Goal: Task Accomplishment & Management: Use online tool/utility

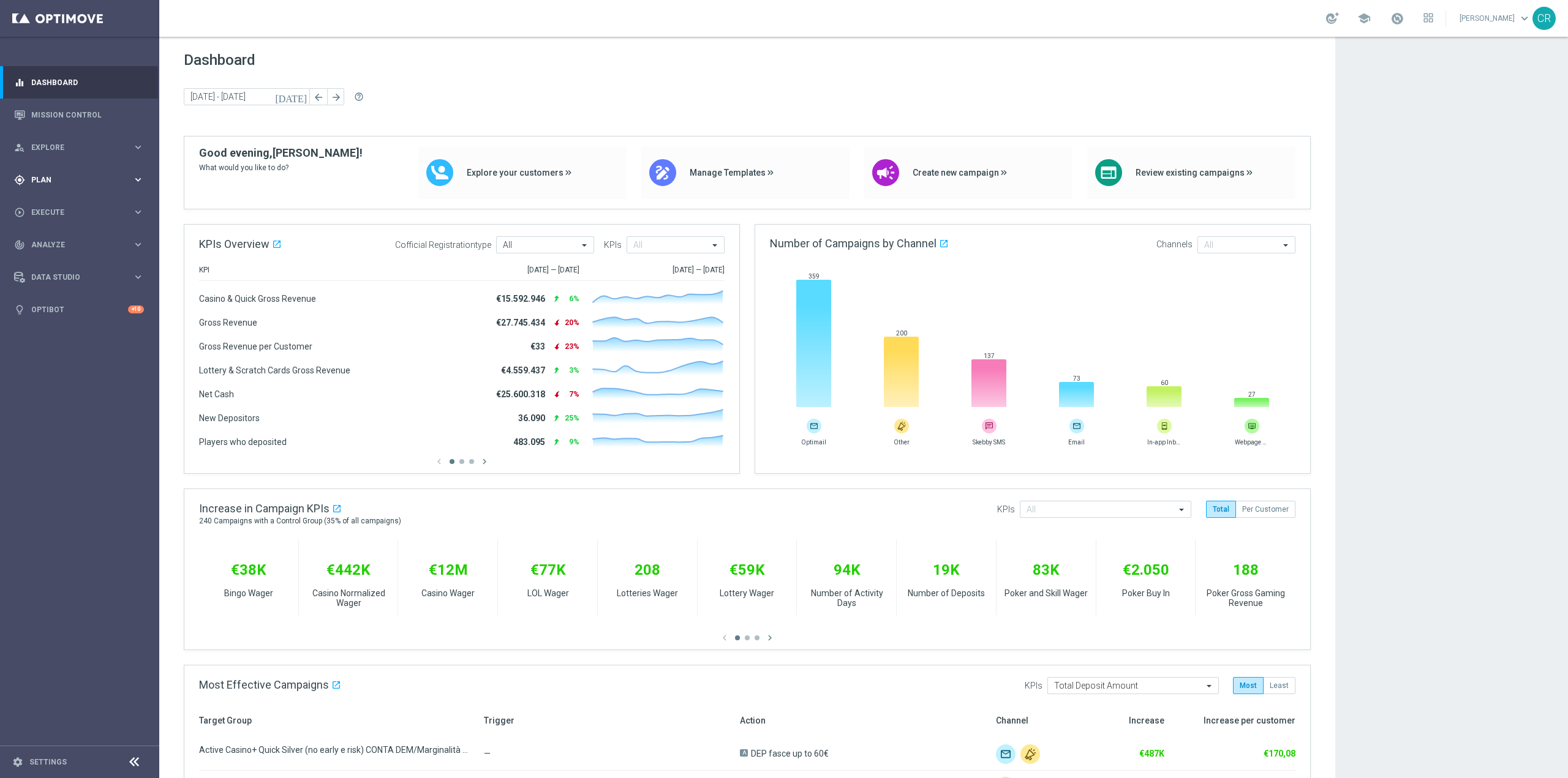
click at [87, 177] on span "Plan" at bounding box center [81, 180] width 101 height 7
click at [66, 237] on button "Templates keyboard_arrow_right" at bounding box center [87, 242] width 112 height 10
click at [55, 262] on link "Optimail" at bounding box center [82, 261] width 89 height 10
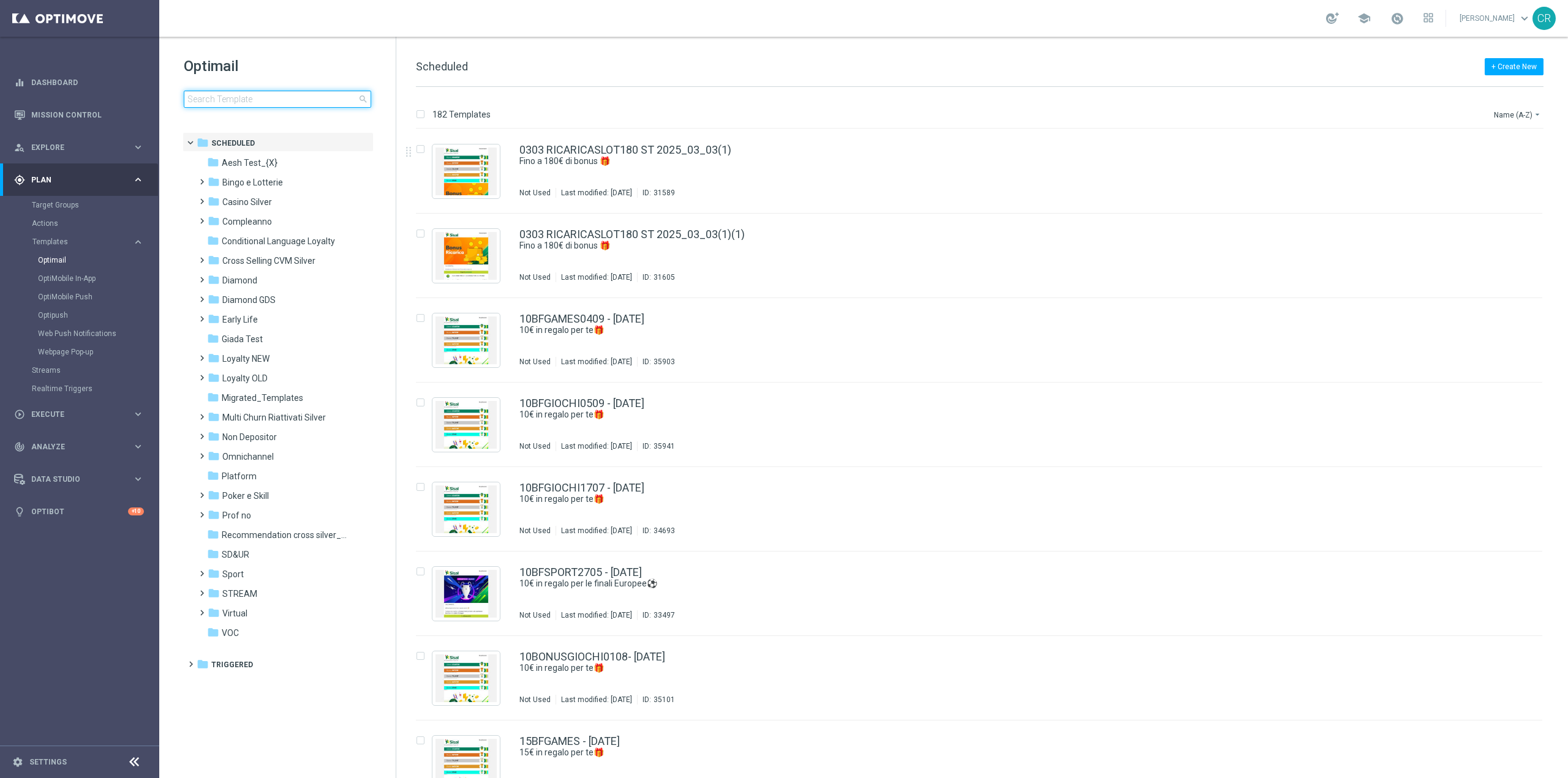
click at [273, 98] on input at bounding box center [277, 99] width 187 height 17
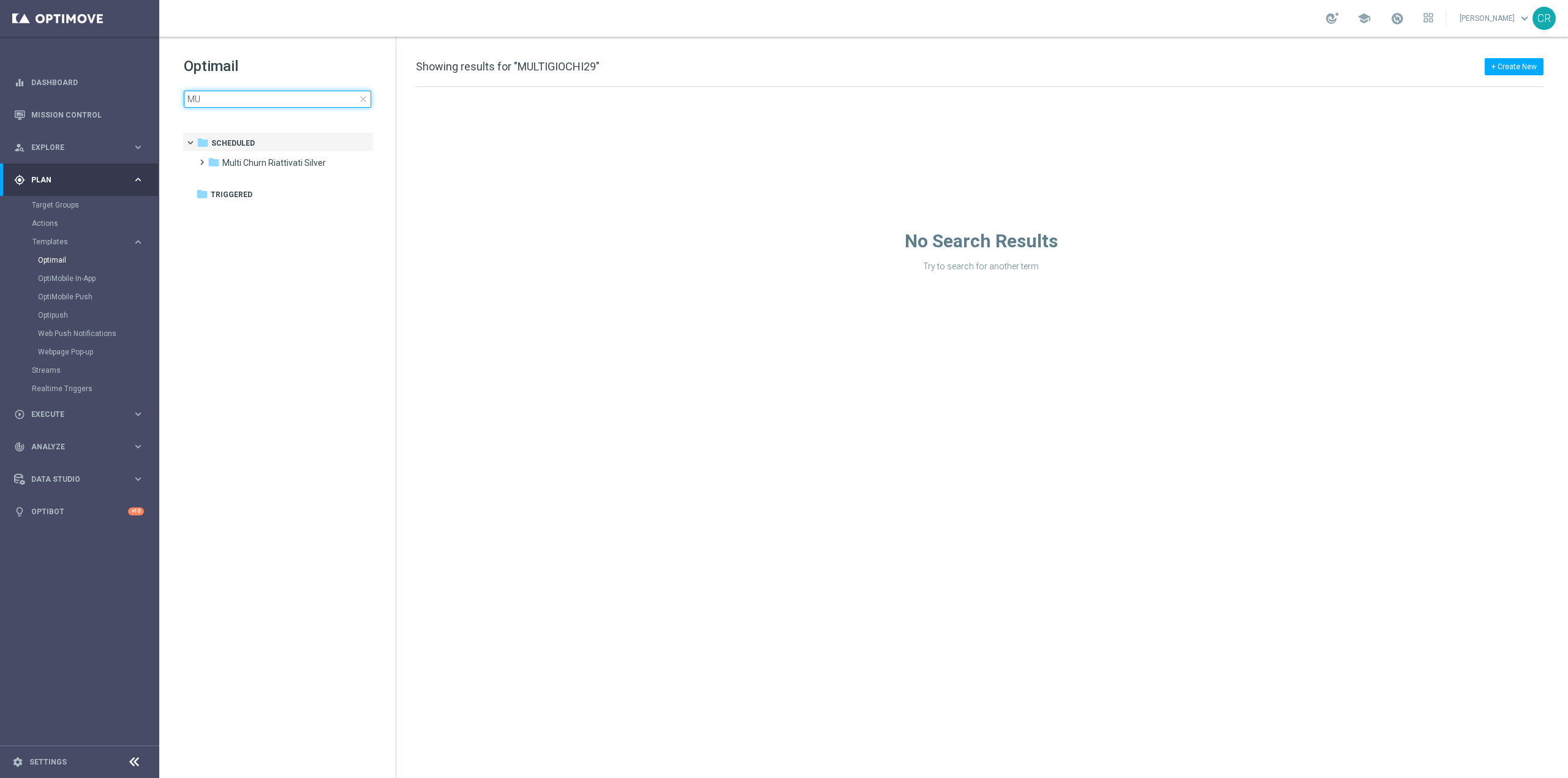
type input "M"
type input "MULTIGIOCHI2905 - 2025-05-29"
click at [366, 101] on span "close" at bounding box center [363, 99] width 10 height 10
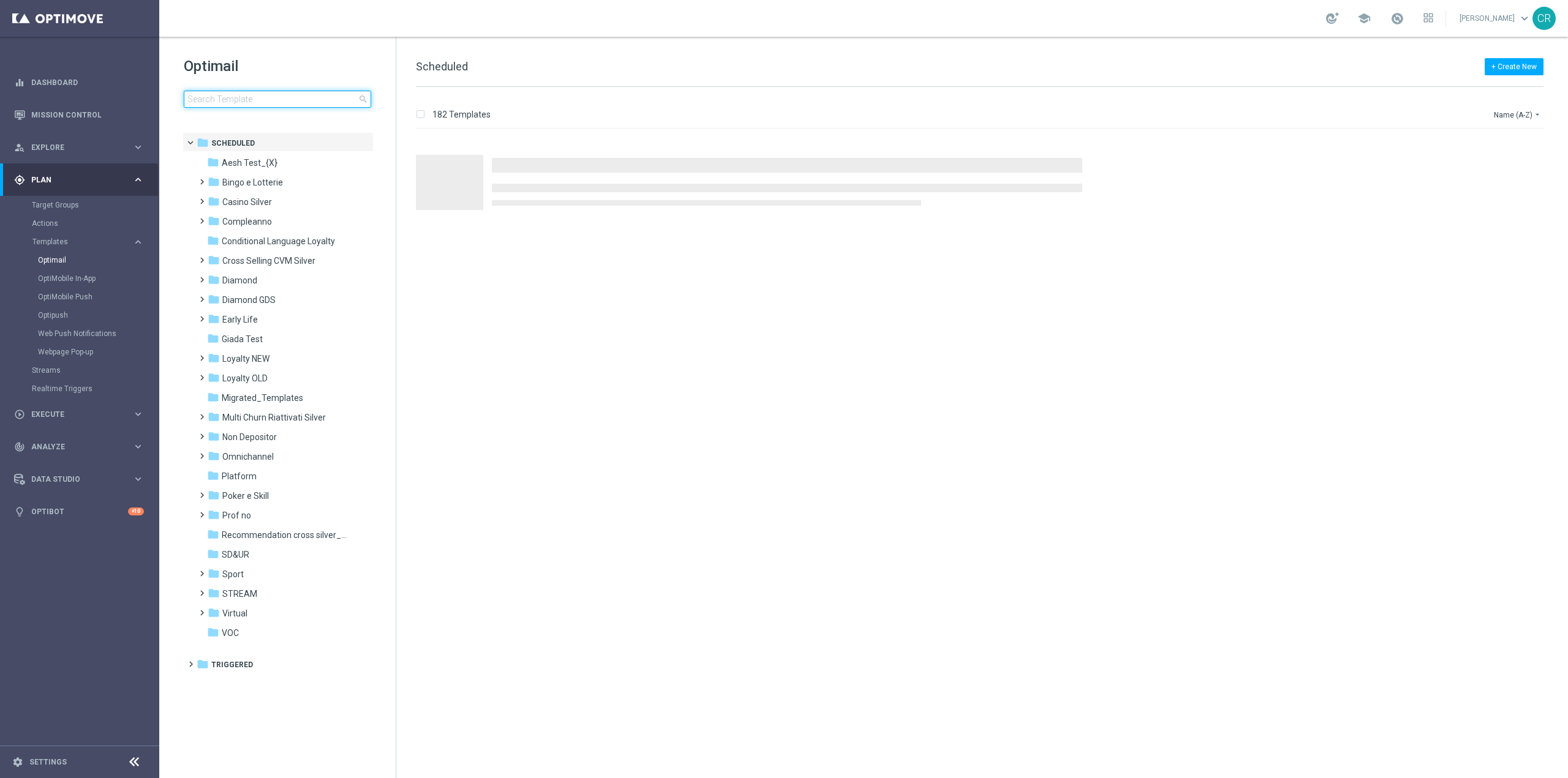
click at [333, 101] on input at bounding box center [277, 99] width 187 height 17
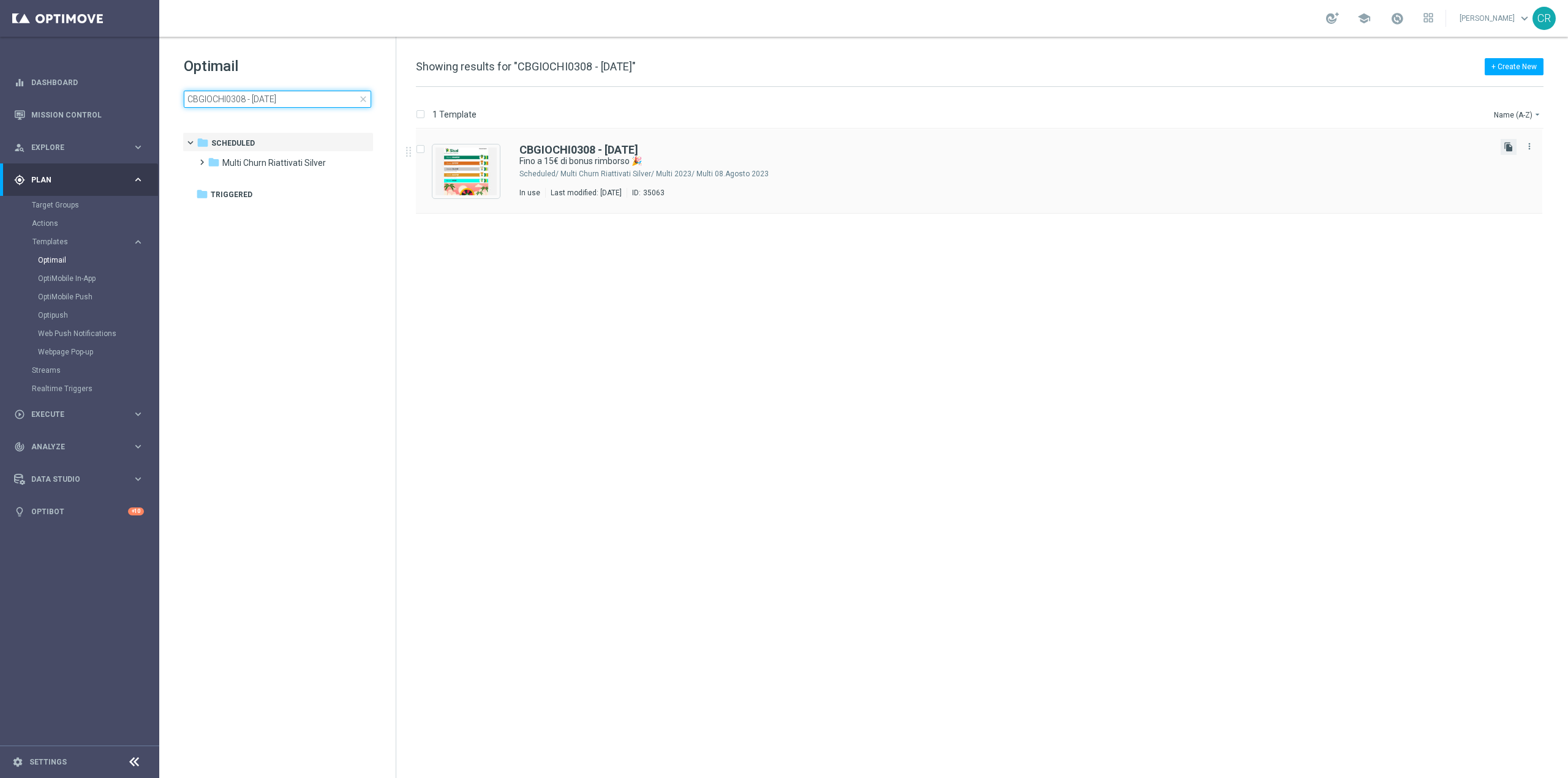
type input "CBGIOCHI0308 - 2025-08-03"
click at [1507, 146] on icon "file_copy" at bounding box center [1509, 147] width 10 height 10
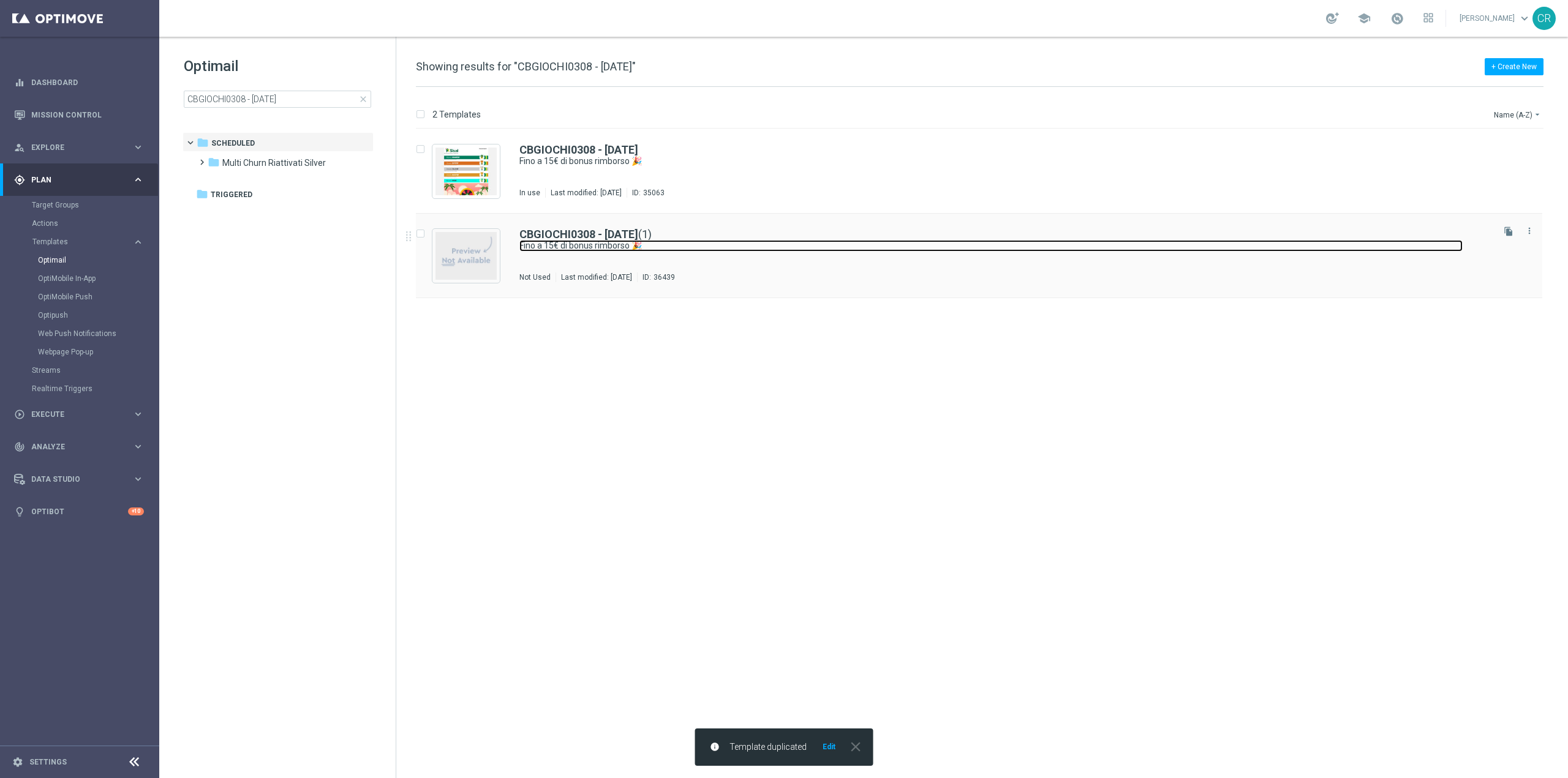
click at [762, 247] on link "Fino a 15€ di bonus rimborso 🎉" at bounding box center [991, 246] width 943 height 12
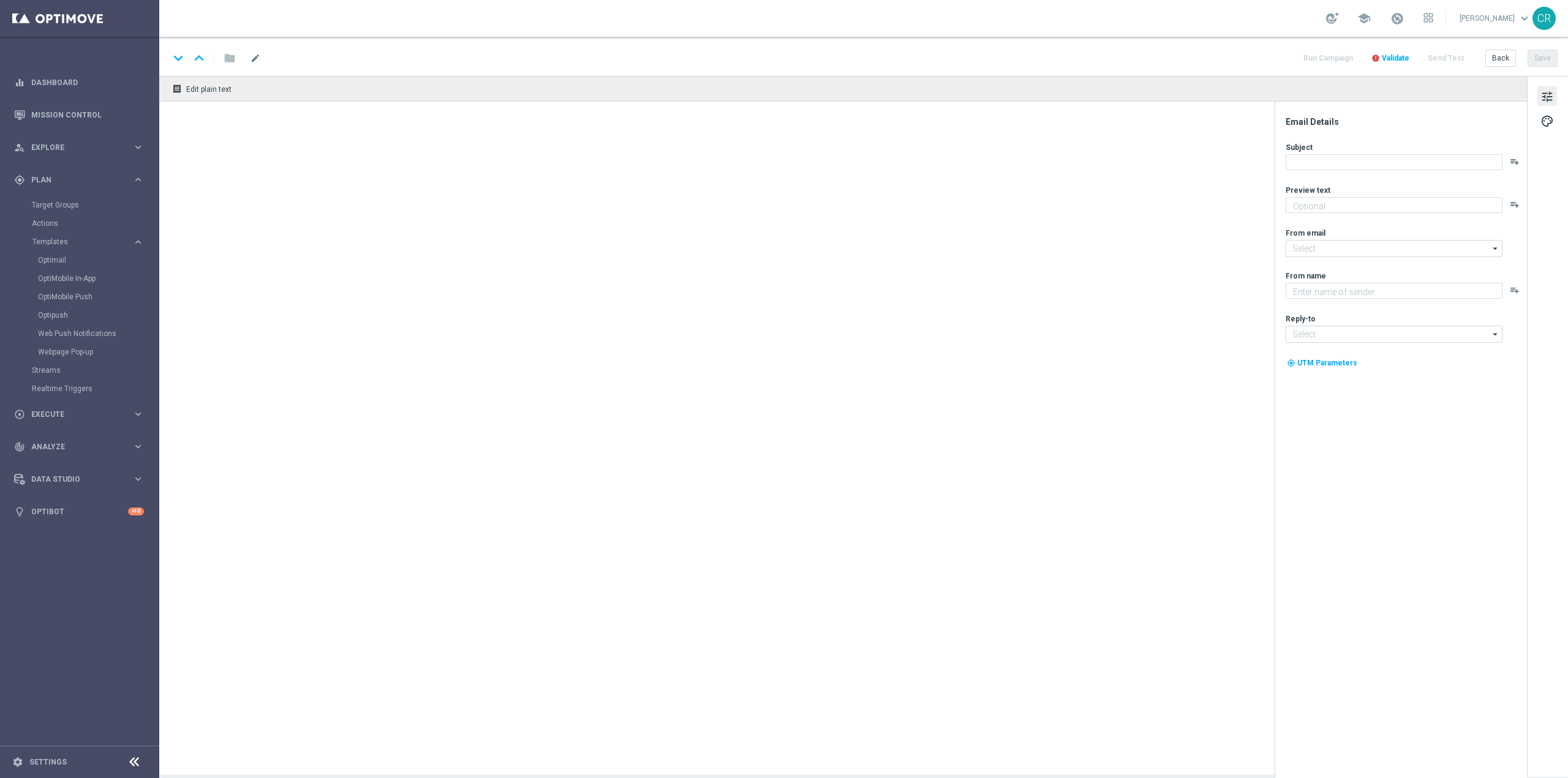
type textarea "Curioso di saperne di più?"
type textarea "Sisal"
type input "[EMAIL_ADDRESS][DOMAIN_NAME]"
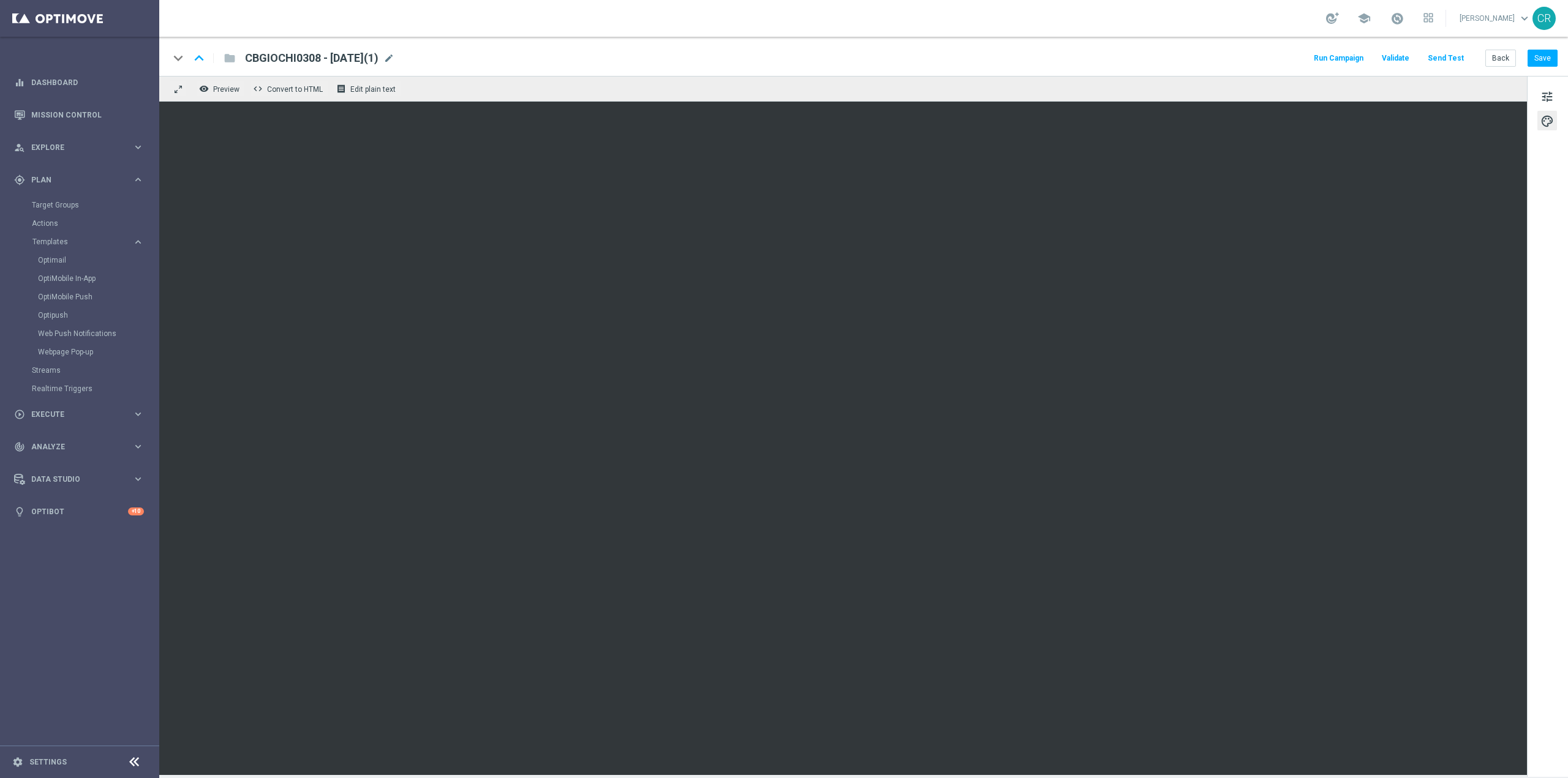
click at [378, 57] on span "CBGIOCHI0308 - 2025-08-03(1)" at bounding box center [312, 58] width 133 height 15
drag, startPoint x: 309, startPoint y: 54, endPoint x: 126, endPoint y: 45, distance: 183.2
click at [127, 45] on main "equalizer Dashboard Mission Control" at bounding box center [784, 389] width 1568 height 778
paste input "2409"
click at [373, 59] on input "CBGIOCHI2409 - 2025-08-03(1)" at bounding box center [397, 57] width 304 height 16
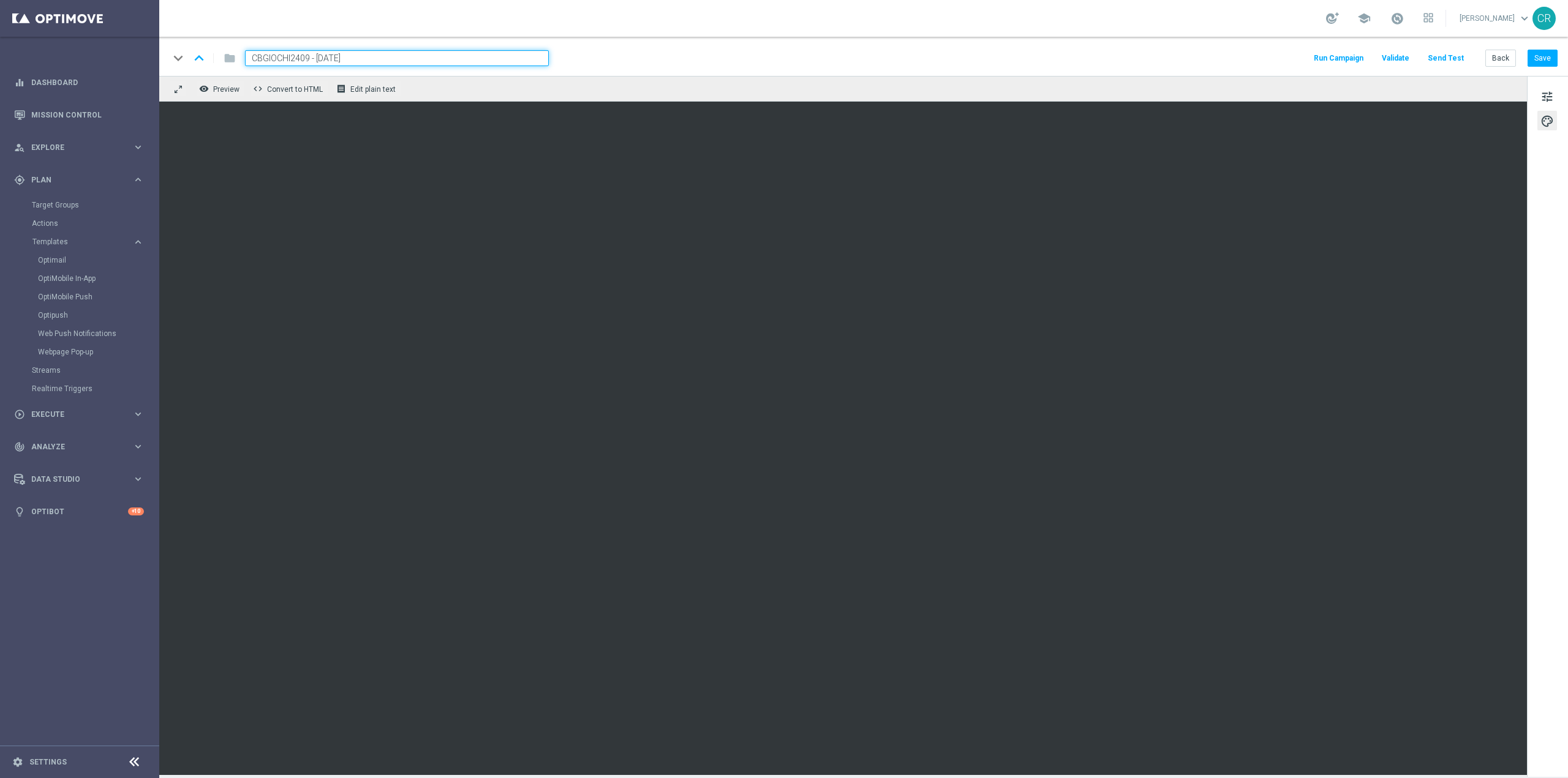
type input "CBGIOCHI2409 - [DATE]"
click at [1546, 54] on button "Save" at bounding box center [1543, 58] width 30 height 17
click at [1551, 93] on span "tune" at bounding box center [1547, 97] width 13 height 16
click at [364, 59] on span "CBGIOCHI2409 - [DATE]" at bounding box center [304, 58] width 119 height 15
drag, startPoint x: 387, startPoint y: 57, endPoint x: 45, endPoint y: 55, distance: 342.0
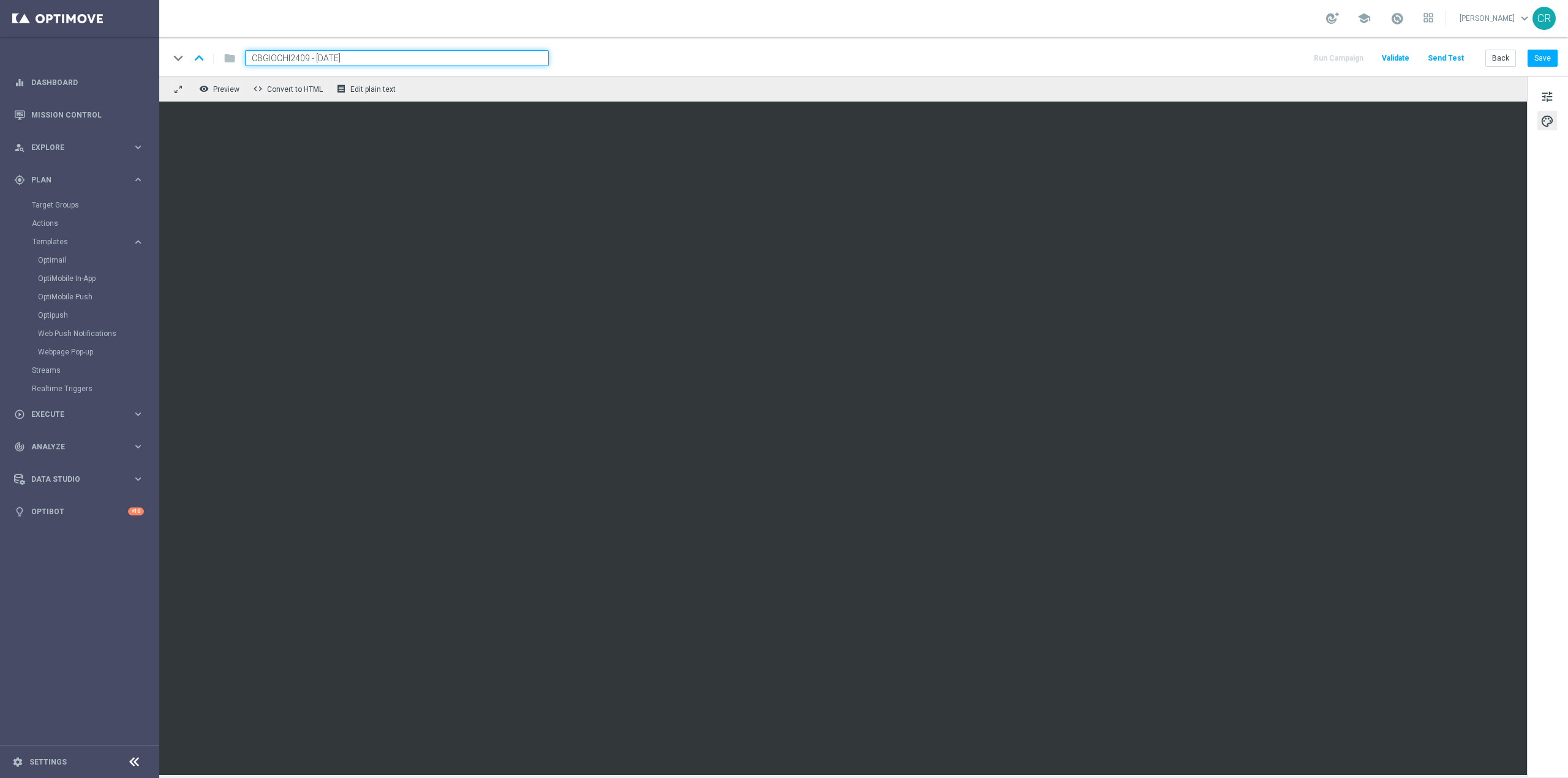
click at [45, 55] on main "equalizer Dashboard Mission Control" at bounding box center [784, 389] width 1568 height 778
click at [1546, 59] on button "Save" at bounding box center [1543, 58] width 30 height 17
click at [1549, 98] on span "tune" at bounding box center [1547, 97] width 13 height 16
click at [1391, 22] on span at bounding box center [1397, 18] width 13 height 13
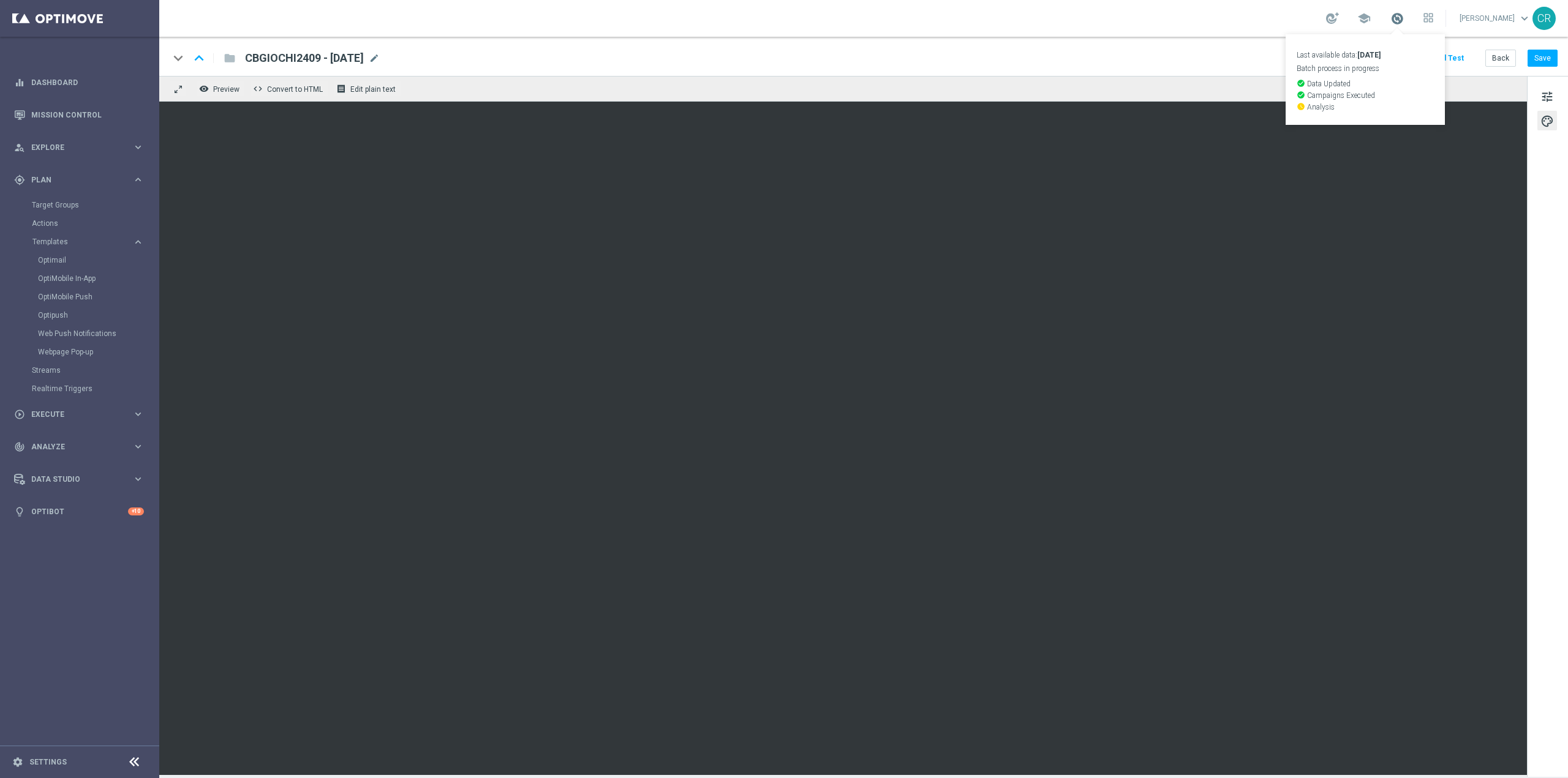
click at [1391, 19] on span at bounding box center [1397, 18] width 13 height 13
click at [1544, 61] on button "Save" at bounding box center [1543, 58] width 30 height 17
click at [1539, 57] on button "Save" at bounding box center [1543, 58] width 30 height 17
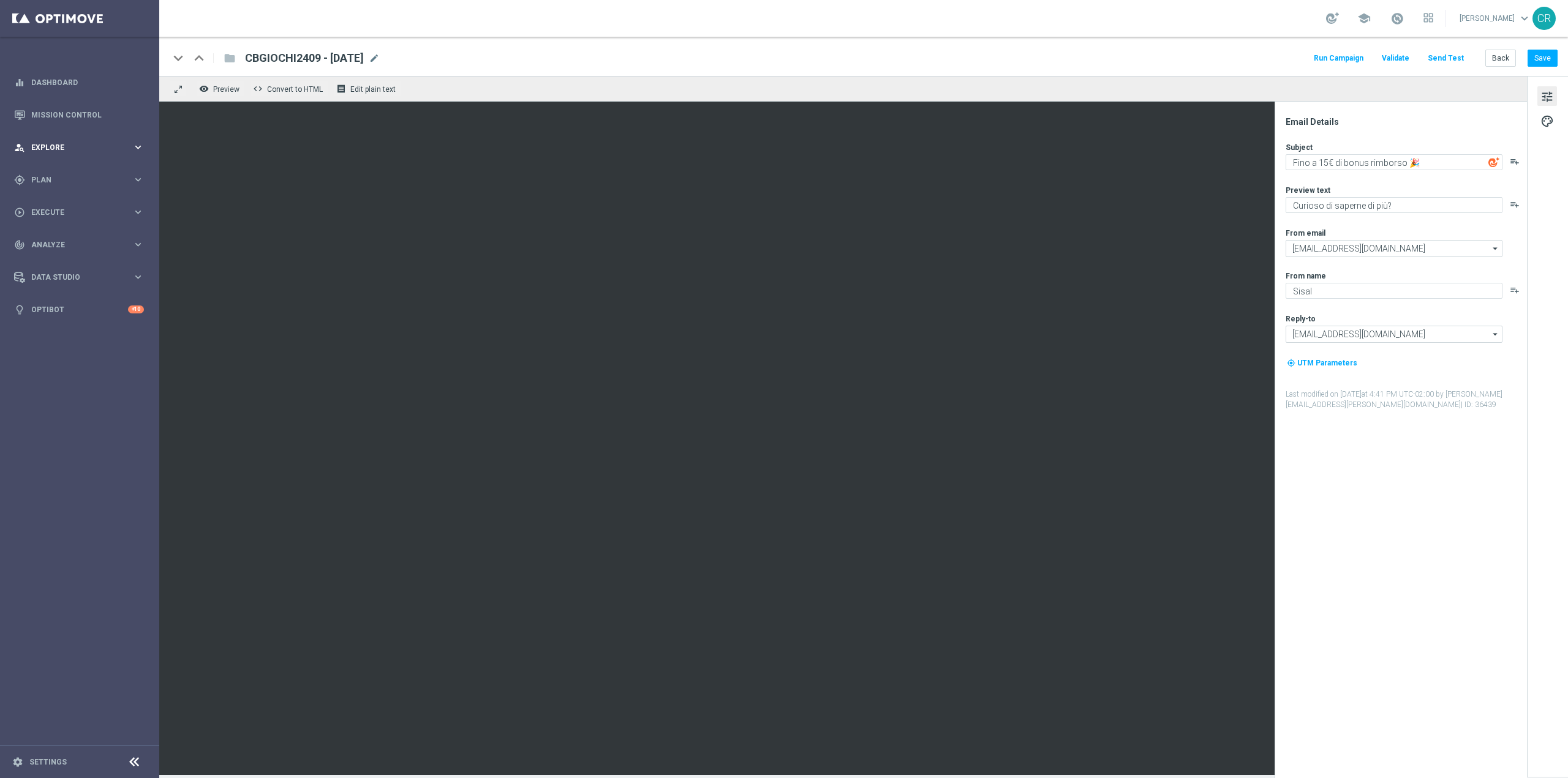
click at [97, 155] on div "person_search Explore keyboard_arrow_right" at bounding box center [79, 147] width 158 height 32
click at [66, 322] on div "gps_fixed Plan" at bounding box center [73, 327] width 118 height 11
click at [58, 237] on accordion "Templates keyboard_arrow_right Optimail OptiMobile In-App OptiMobile Push Optip…" at bounding box center [94, 242] width 126 height 18
click at [58, 247] on button "Templates keyboard_arrow_right" at bounding box center [87, 242] width 112 height 10
click at [58, 259] on link "Optimail" at bounding box center [82, 261] width 89 height 10
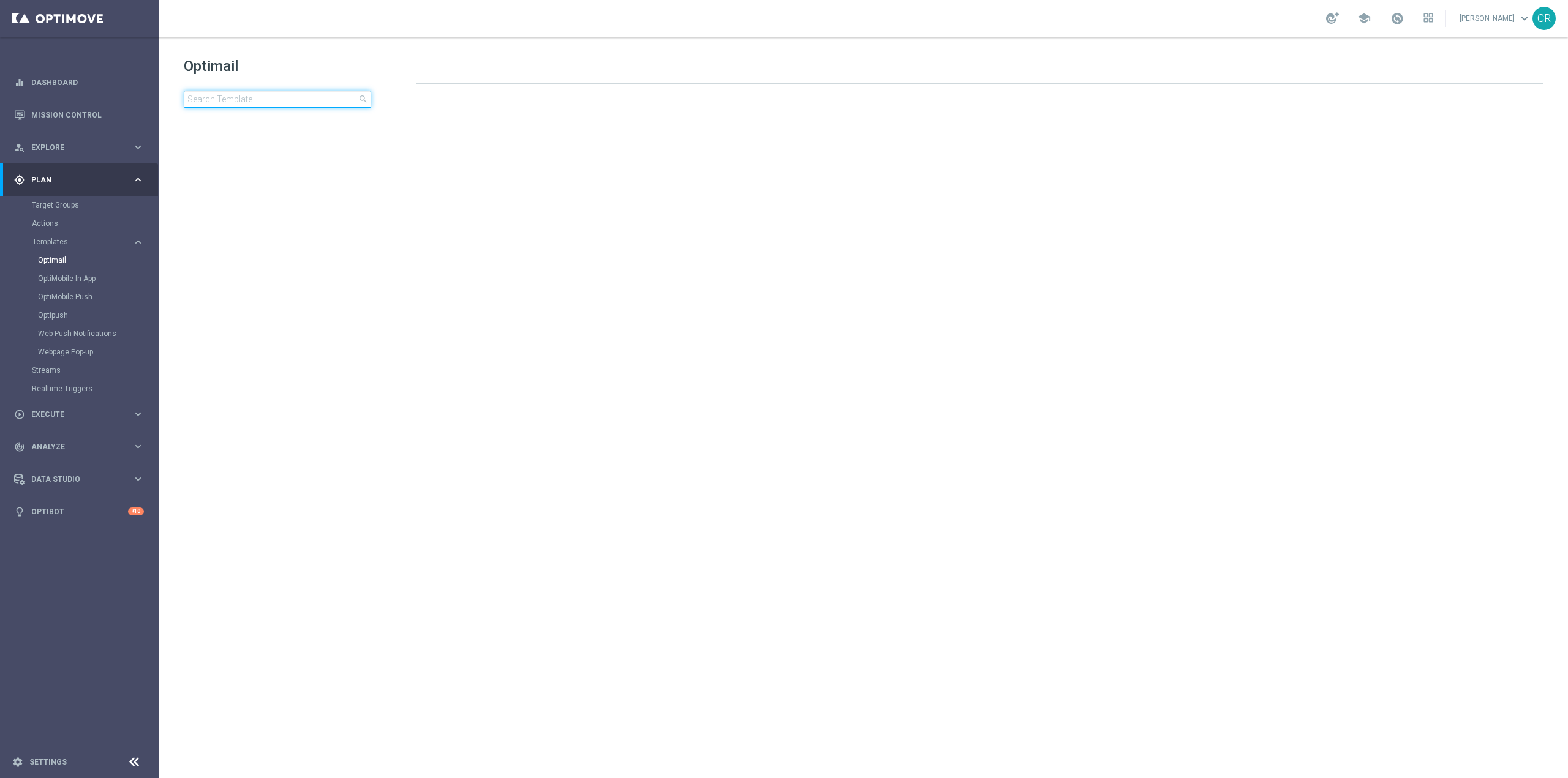
click at [263, 96] on input at bounding box center [277, 99] width 187 height 17
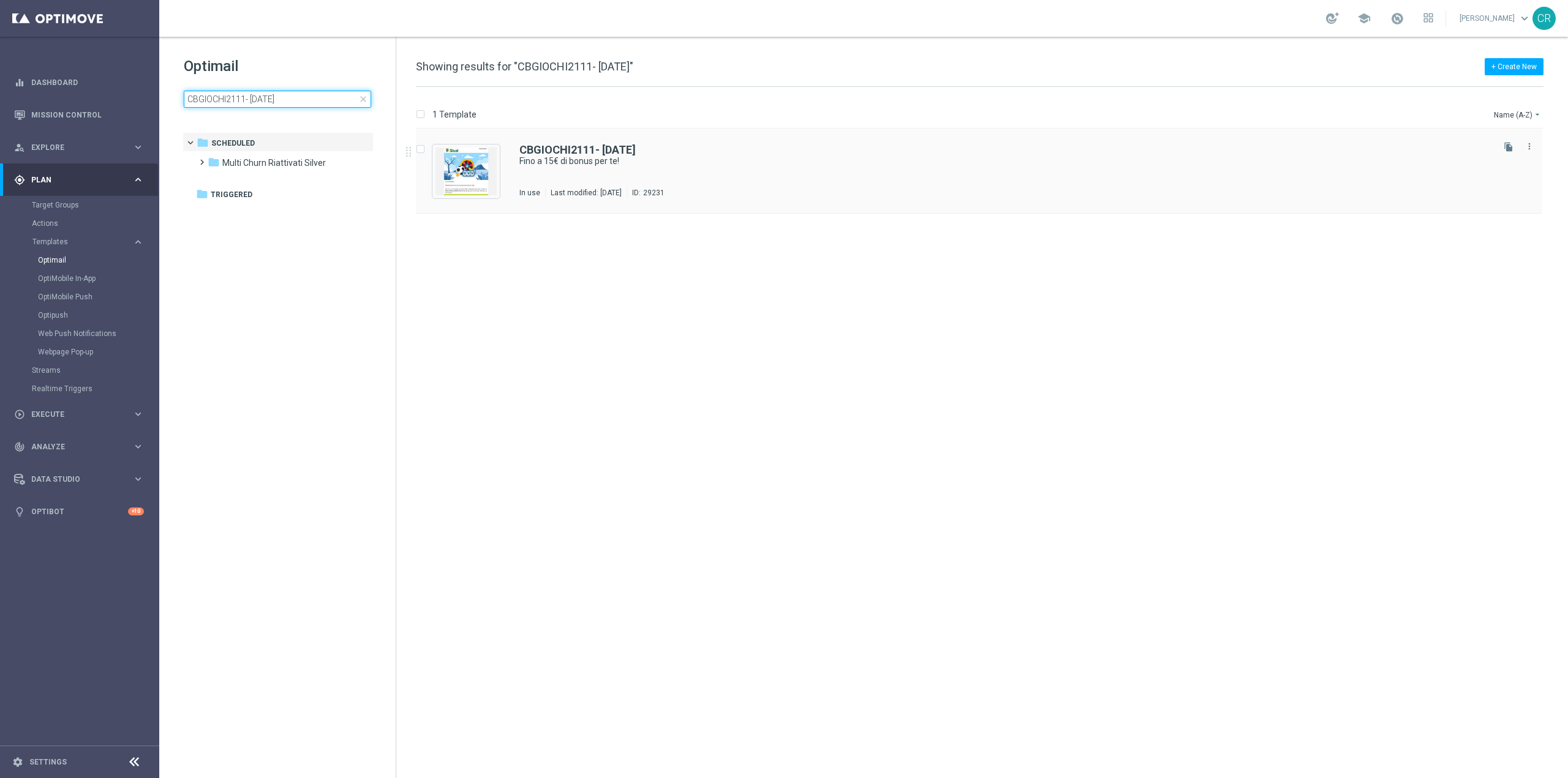
type input "CBGIOCHI2111- 2024-11-21"
click at [804, 182] on div "CBGIOCHI2111- 2024-11-21 Fino a 15€ di bonus per te! Scheduled/ Multi Churn Ria…" at bounding box center [1005, 171] width 971 height 53
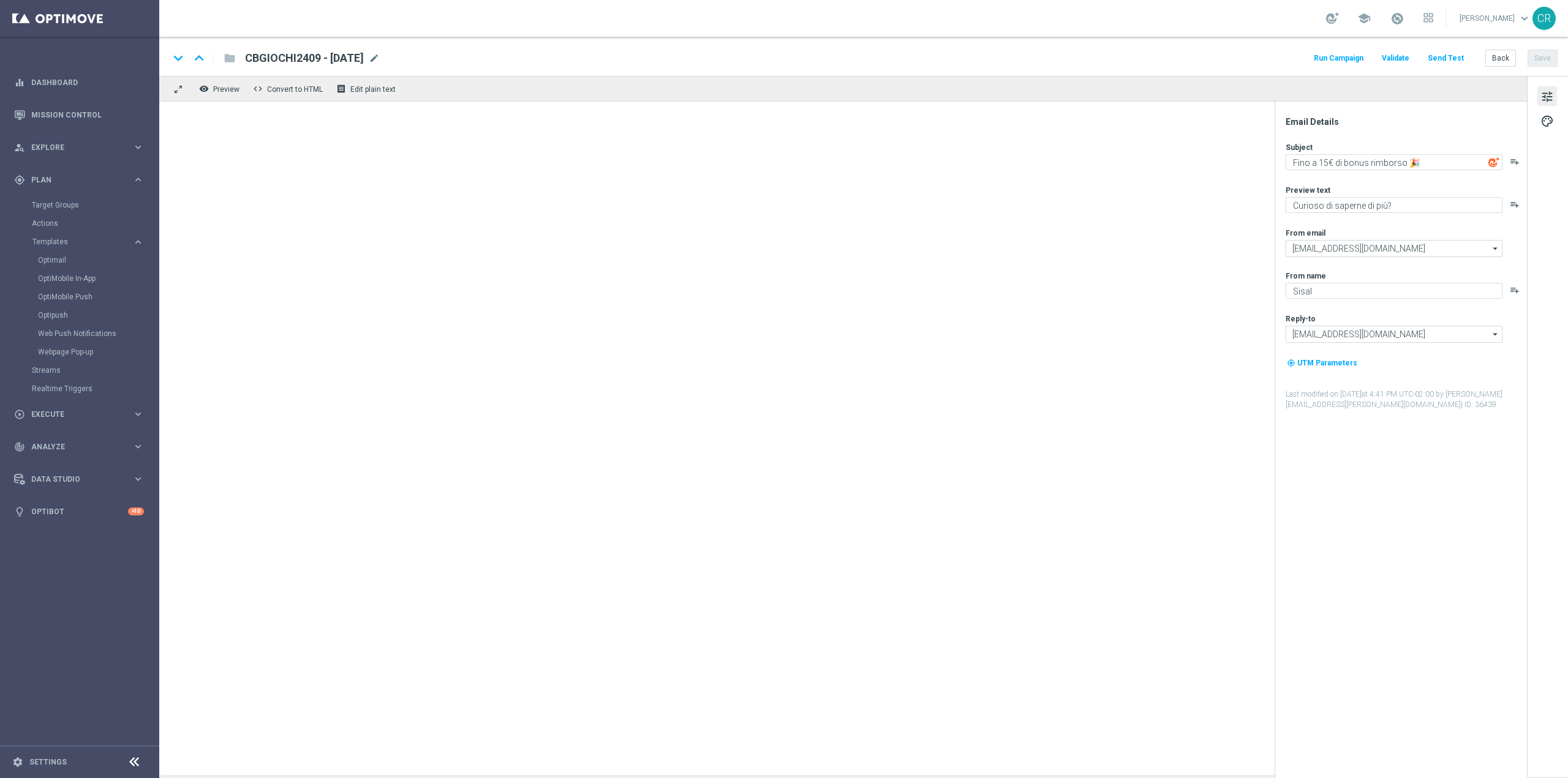
type textarea "Fino a 15€ di bonus per te!"
type textarea "Scopri una nuova promo 🎉"
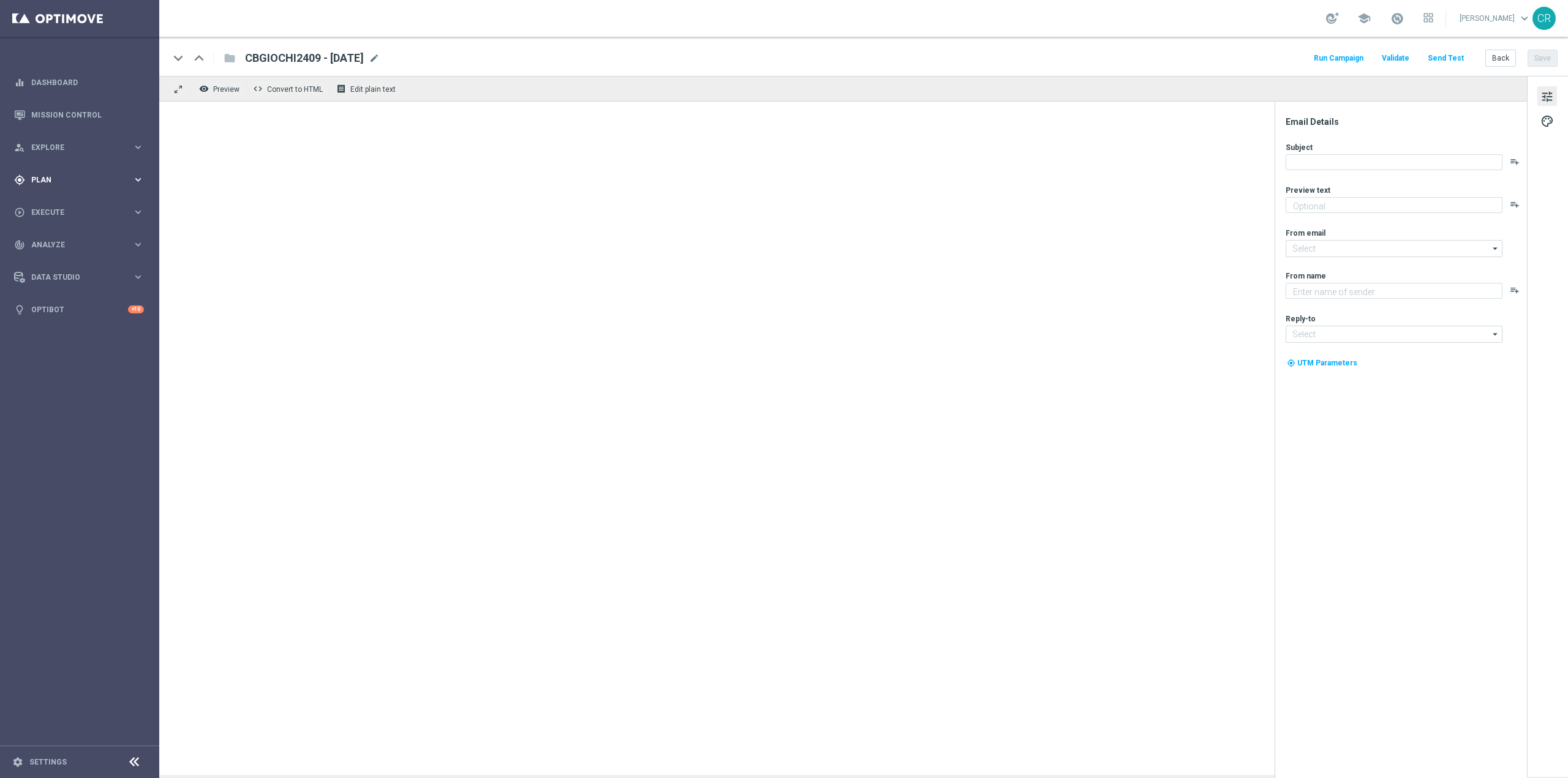
type textarea "Curioso di saperne di più?"
type textarea "Sisal"
click at [84, 177] on span "Plan" at bounding box center [81, 180] width 101 height 7
type input "[EMAIL_ADDRESS][DOMAIN_NAME]"
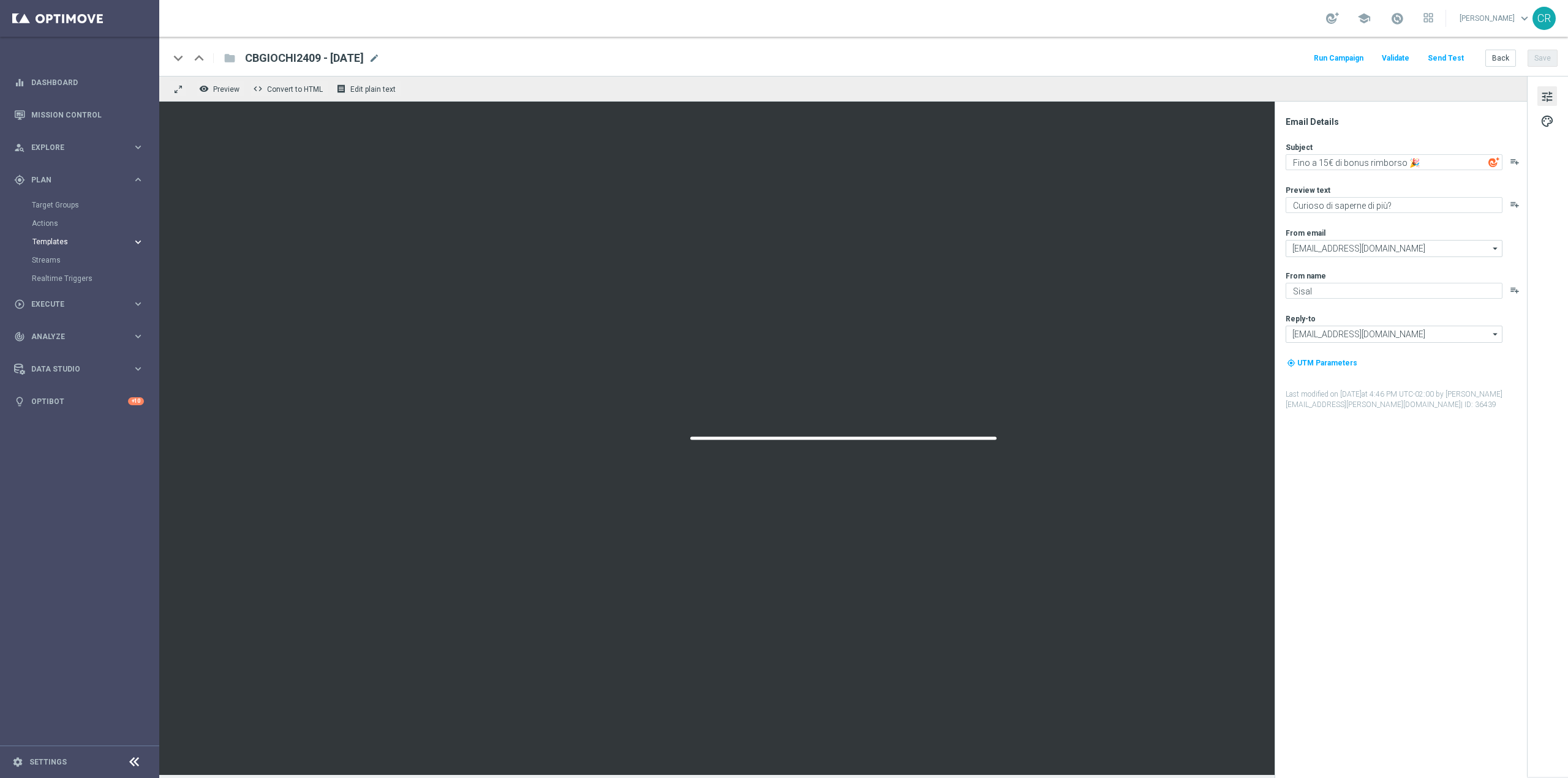
click at [63, 239] on span "Templates" at bounding box center [76, 242] width 87 height 7
click at [53, 260] on link "Optimail" at bounding box center [82, 261] width 89 height 10
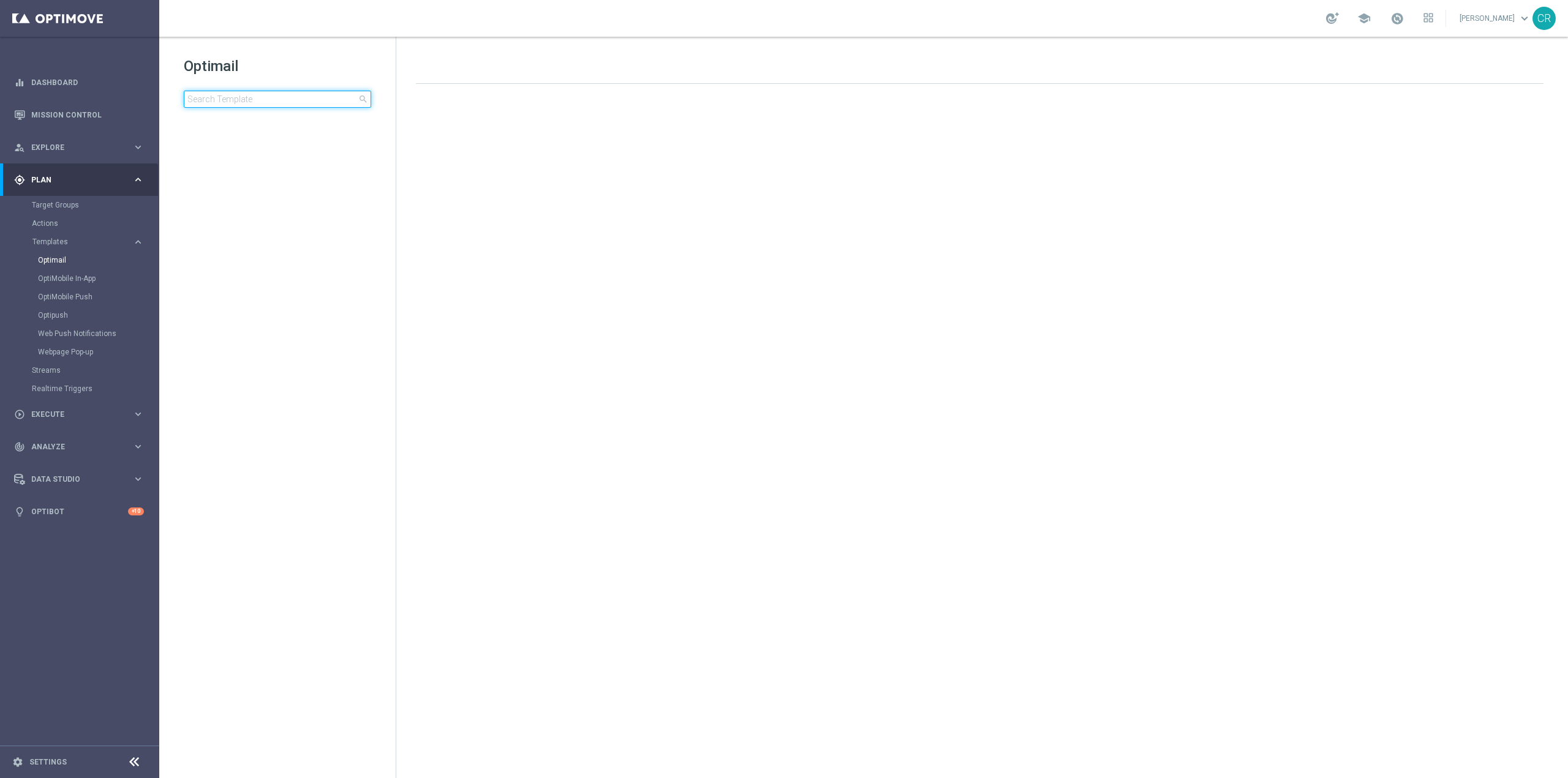
click at [277, 103] on input at bounding box center [277, 99] width 187 height 17
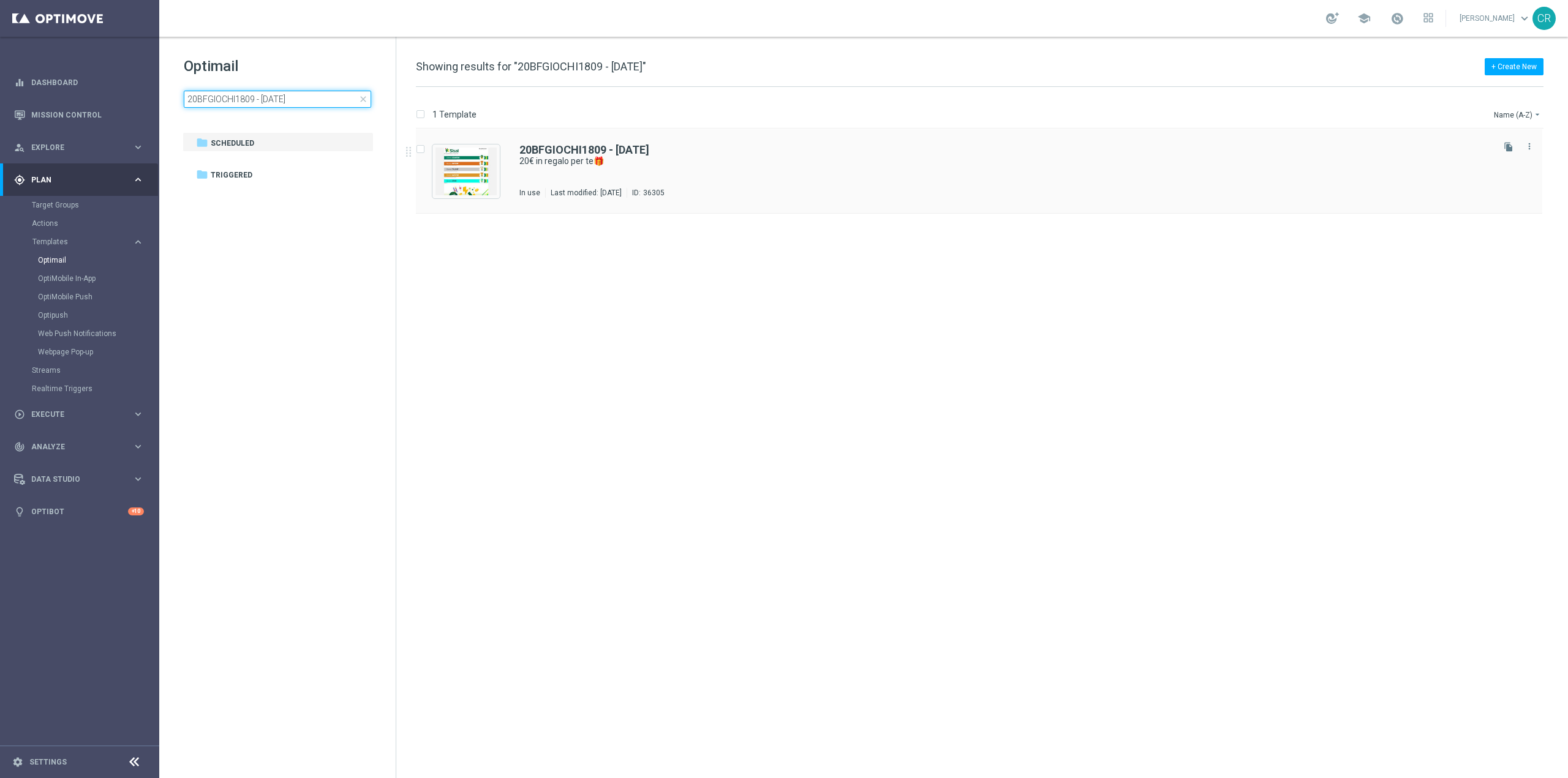
type input "20BFGIOCHI1809 - 2025-09-18"
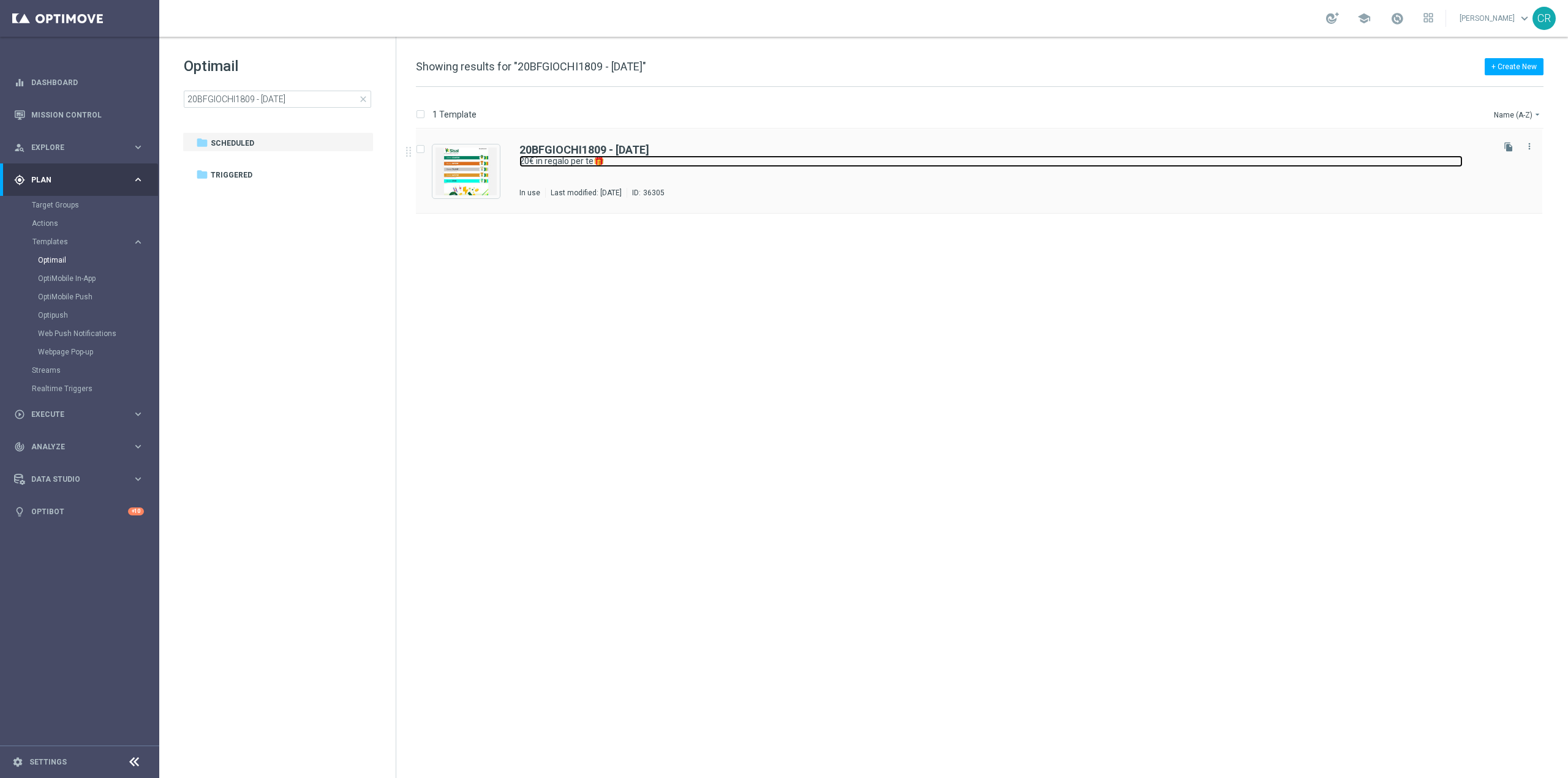
click at [848, 159] on link "20€ in regalo per te🎁" at bounding box center [991, 162] width 943 height 12
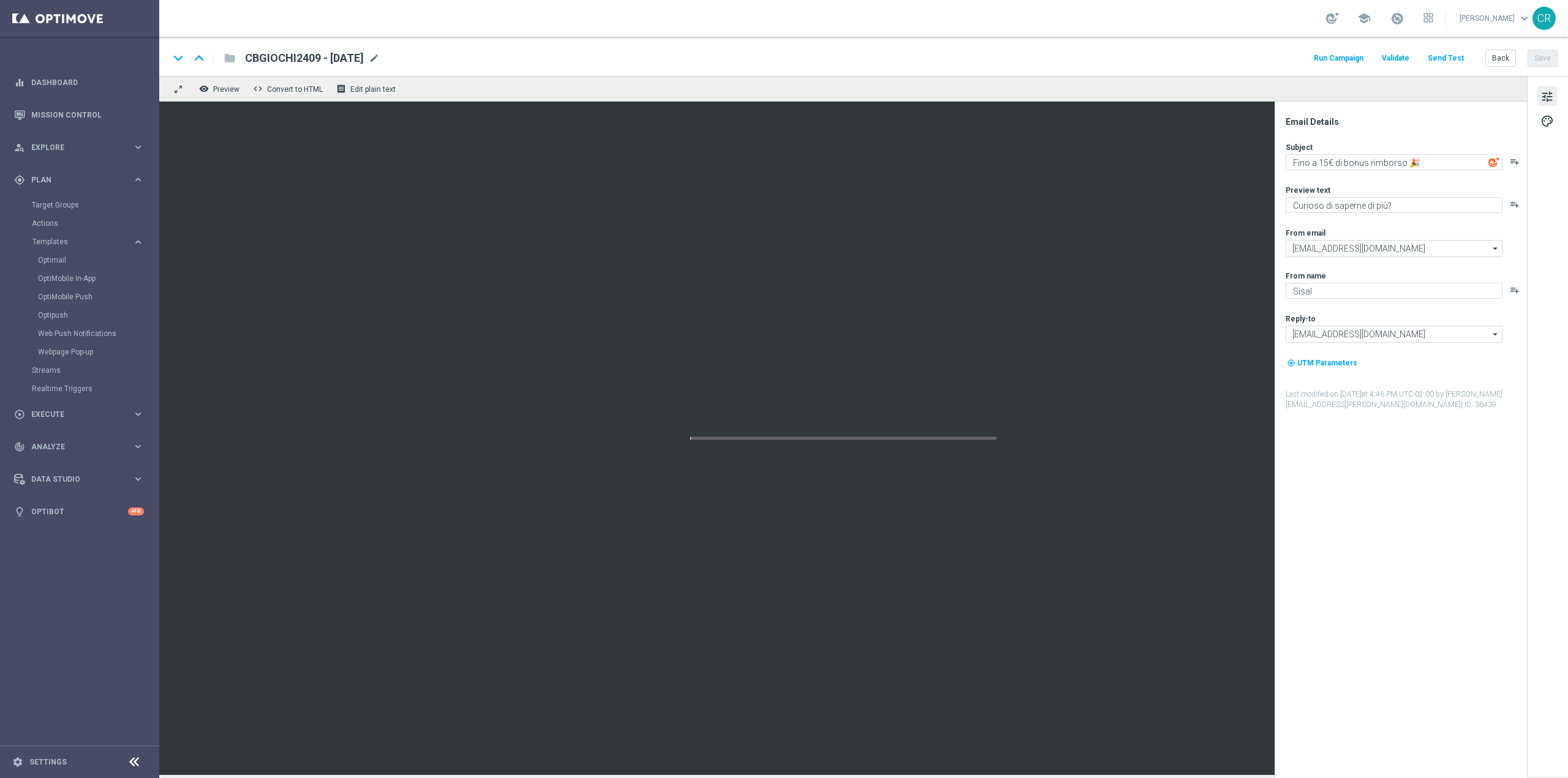
type textarea "20€ in regalo per te🎁"
type textarea "da usare su qualsiasi gioco!"
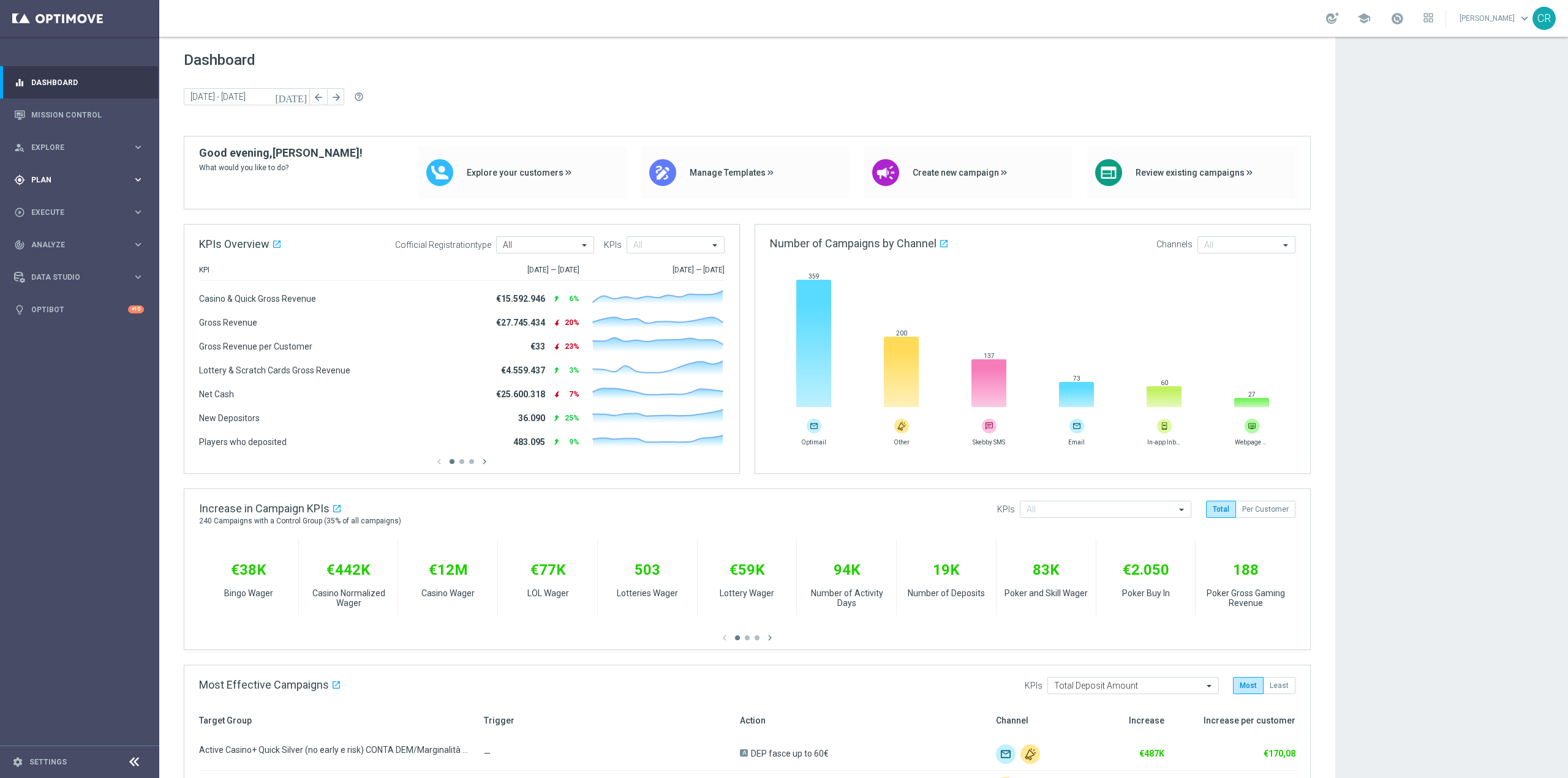
click at [52, 171] on div "gps_fixed Plan keyboard_arrow_right" at bounding box center [79, 179] width 158 height 32
click at [73, 239] on span "Templates" at bounding box center [76, 242] width 87 height 7
click at [66, 262] on link "Optimail" at bounding box center [82, 261] width 89 height 10
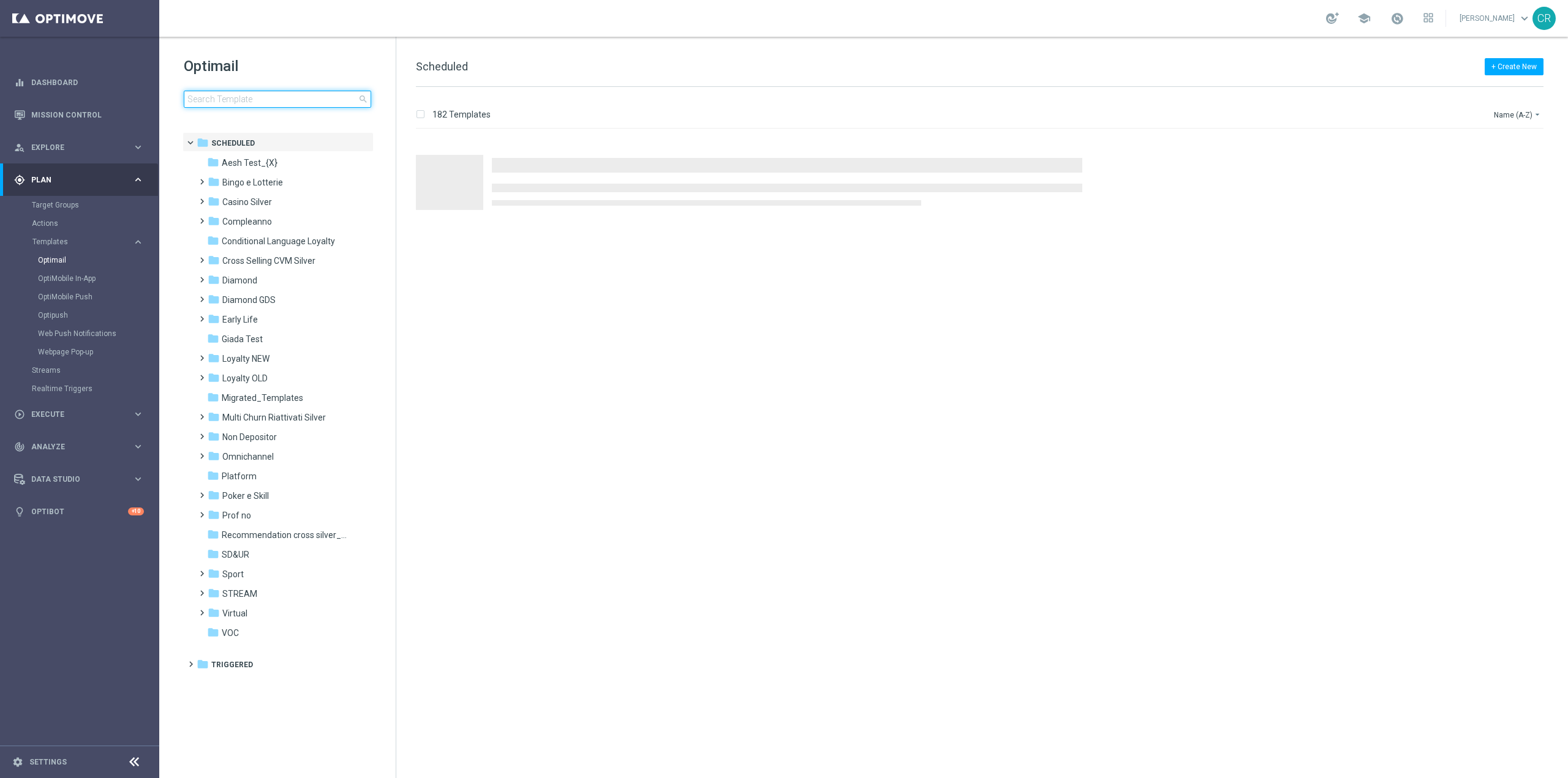
click at [299, 96] on input at bounding box center [277, 99] width 187 height 17
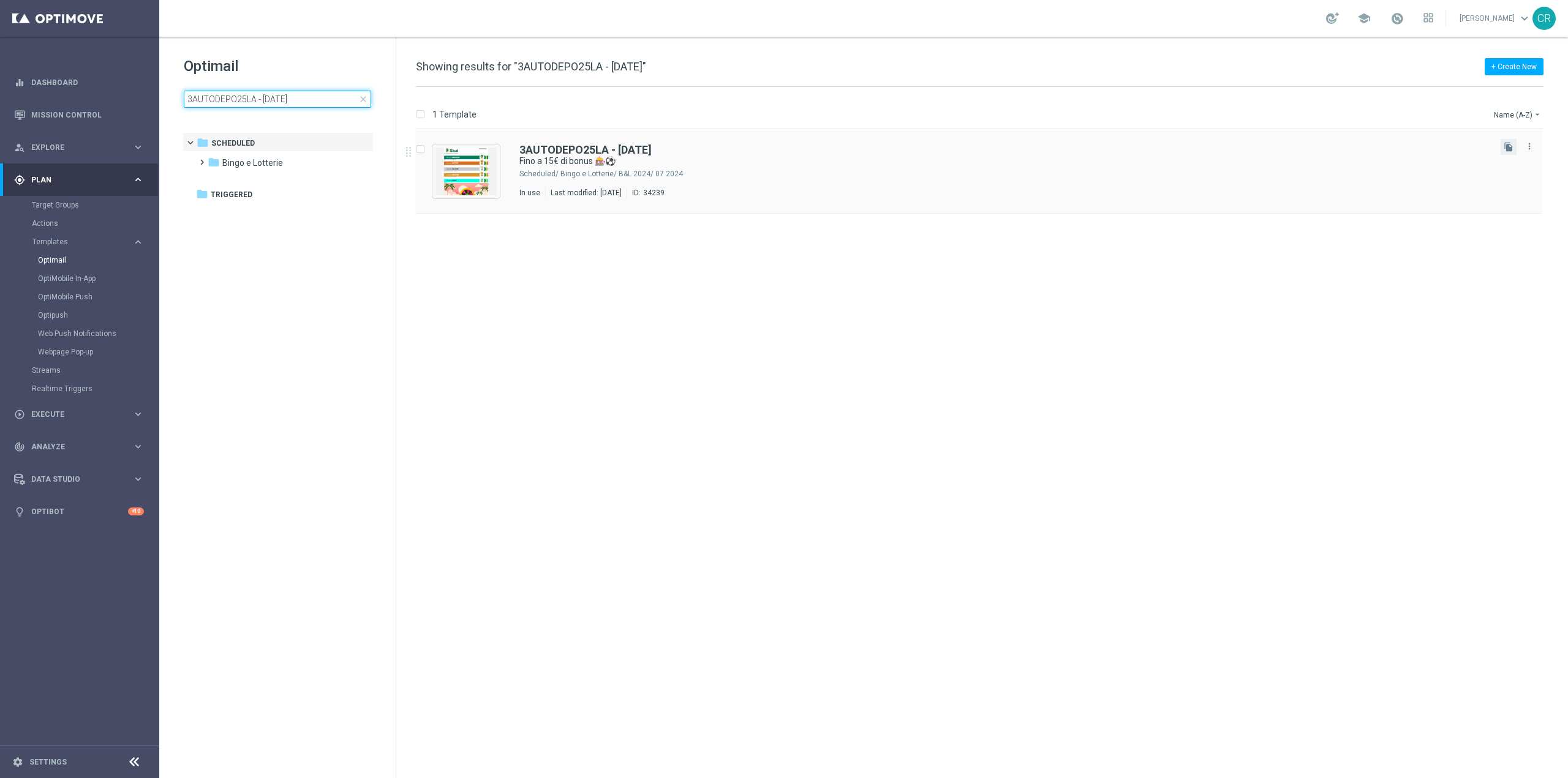
type input "3AUTODEPO25LA - 2025 - 06 - 30"
click at [1515, 144] on button "file_copy" at bounding box center [1508, 147] width 16 height 16
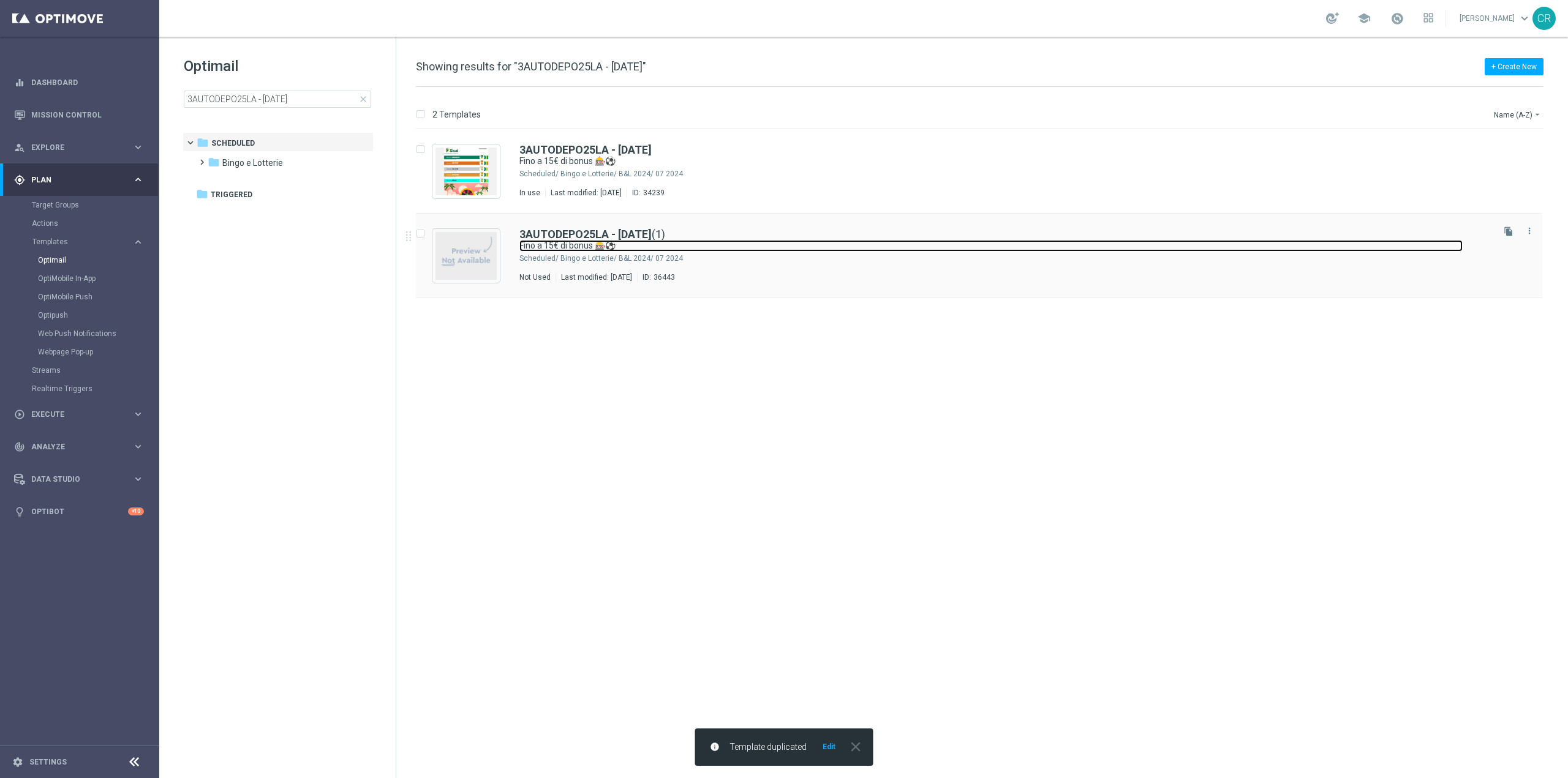
click at [890, 246] on link "Fino a 15€ di bonus 🎰⚽" at bounding box center [991, 246] width 943 height 12
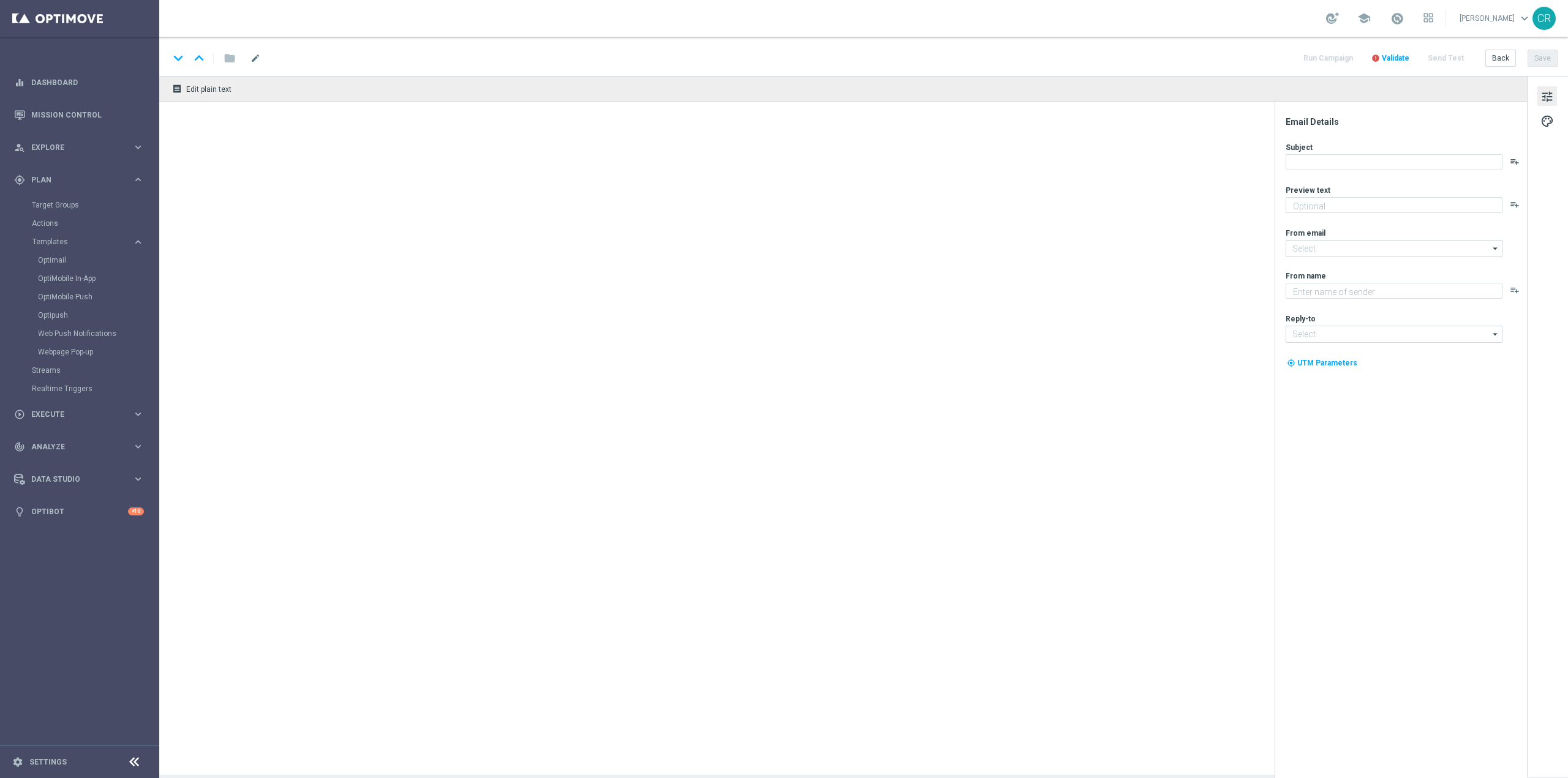
type textarea "Scopri la nuova promo ricarica! 🎁"
type input "[EMAIL_ADDRESS][DOMAIN_NAME]"
type textarea "Sisal"
type input "[EMAIL_ADDRESS][DOMAIN_NAME]"
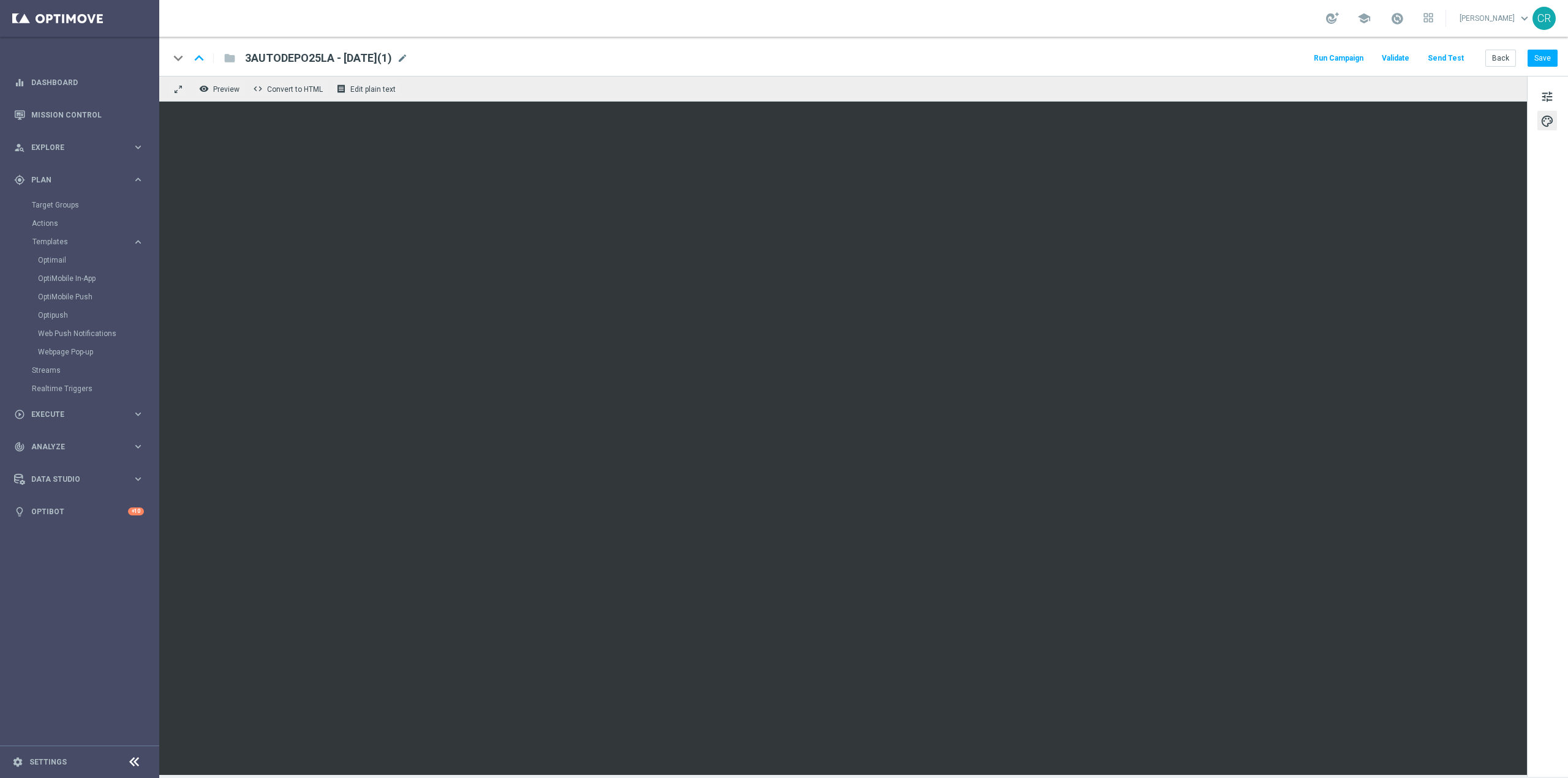
click at [324, 62] on span "3AUTODEPO25LA - 2025 - 06 - 30(1)" at bounding box center [318, 58] width 147 height 15
drag, startPoint x: 320, startPoint y: 60, endPoint x: 93, endPoint y: 62, distance: 227.0
click at [93, 62] on main "equalizer Dashboard Mission Control" at bounding box center [784, 389] width 1568 height 778
paste input "RICACB2409"
click at [386, 61] on input "RICACB2409- 2025 - 06 - 30(1)" at bounding box center [397, 57] width 304 height 16
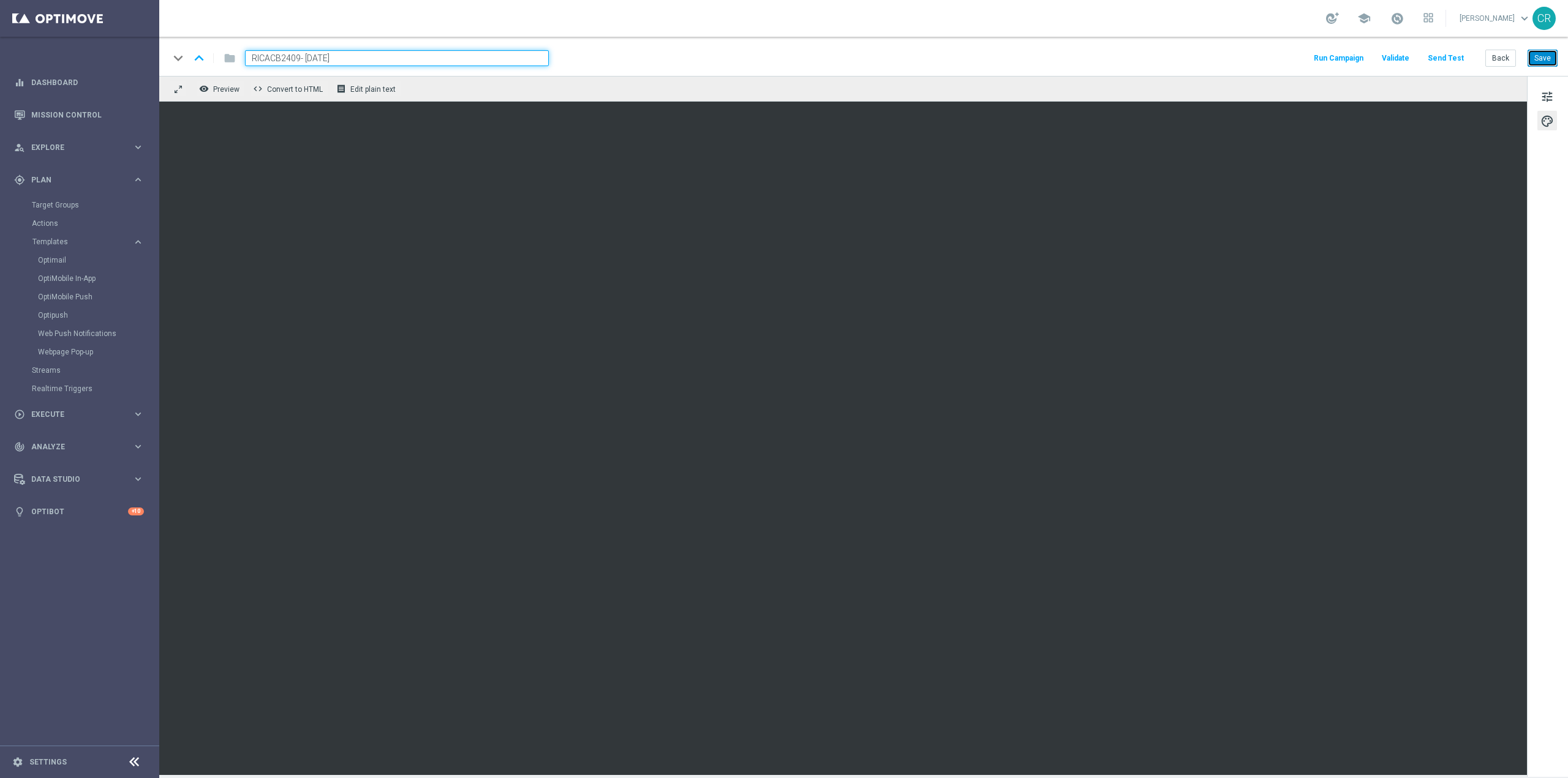
click at [1556, 63] on button "Save" at bounding box center [1543, 58] width 30 height 17
click at [342, 60] on input "RICACB2409- 2025 - 09-24" at bounding box center [397, 57] width 304 height 16
type input "RICACB2409- [DATE]"
click at [1546, 63] on button "Save" at bounding box center [1543, 58] width 30 height 17
click at [348, 62] on span "RICACB2409- [DATE]" at bounding box center [297, 58] width 103 height 15
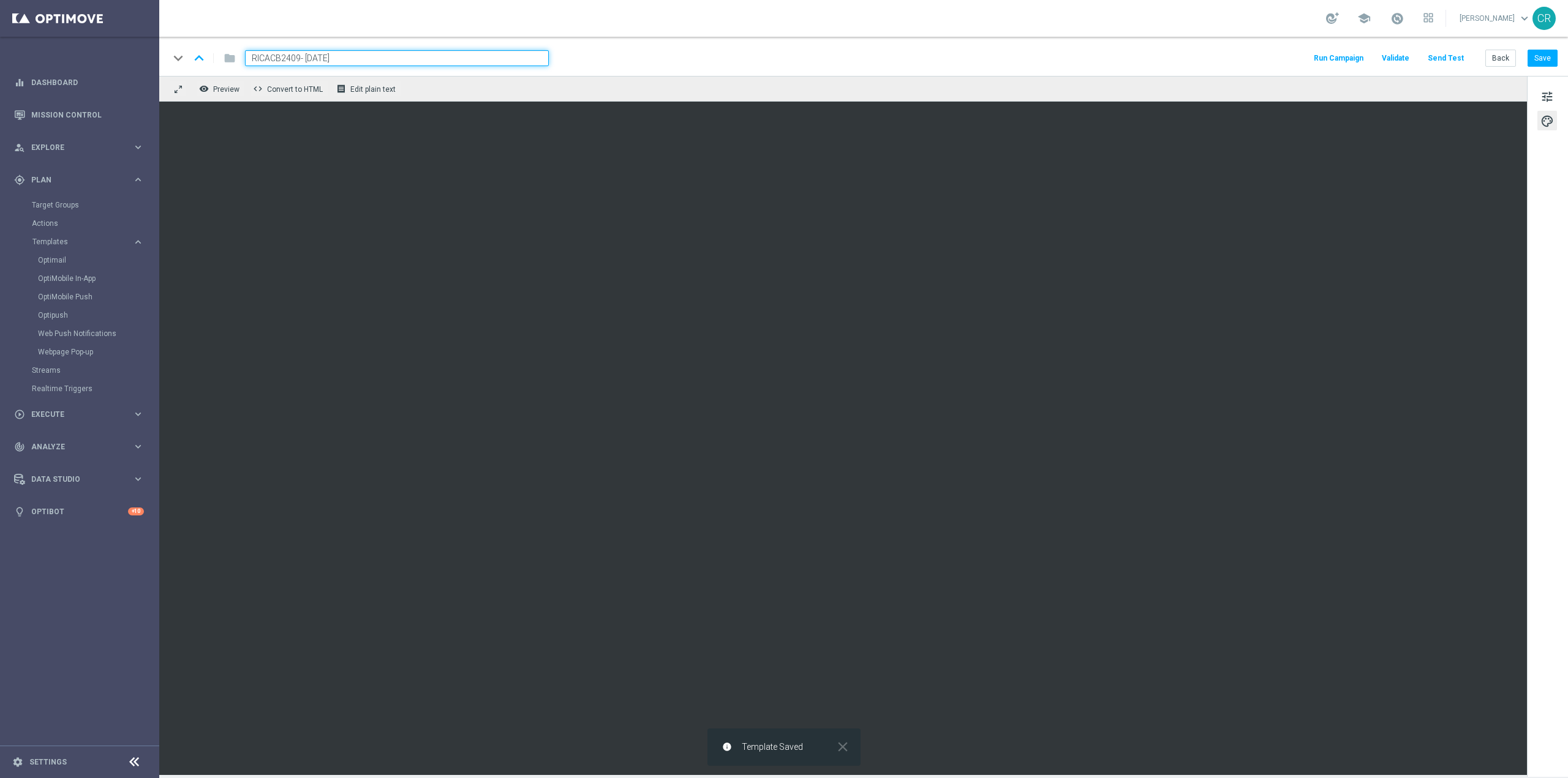
drag, startPoint x: 382, startPoint y: 59, endPoint x: -49, endPoint y: 87, distance: 431.9
click at [0, 87] on html "equalizer Dashboard Mission Control" at bounding box center [784, 389] width 1568 height 778
click at [420, 65] on div "keyboard_arrow_down keyboard_arrow_up folder RICACB2409- 2025 - 09 - 24 RICACB2…" at bounding box center [863, 57] width 1389 height 16
click at [364, 60] on div "RICACB2409- 2025 - 09 - 24 mode_edit" at bounding box center [304, 57] width 119 height 16
click at [1546, 99] on span "tune" at bounding box center [1547, 97] width 13 height 16
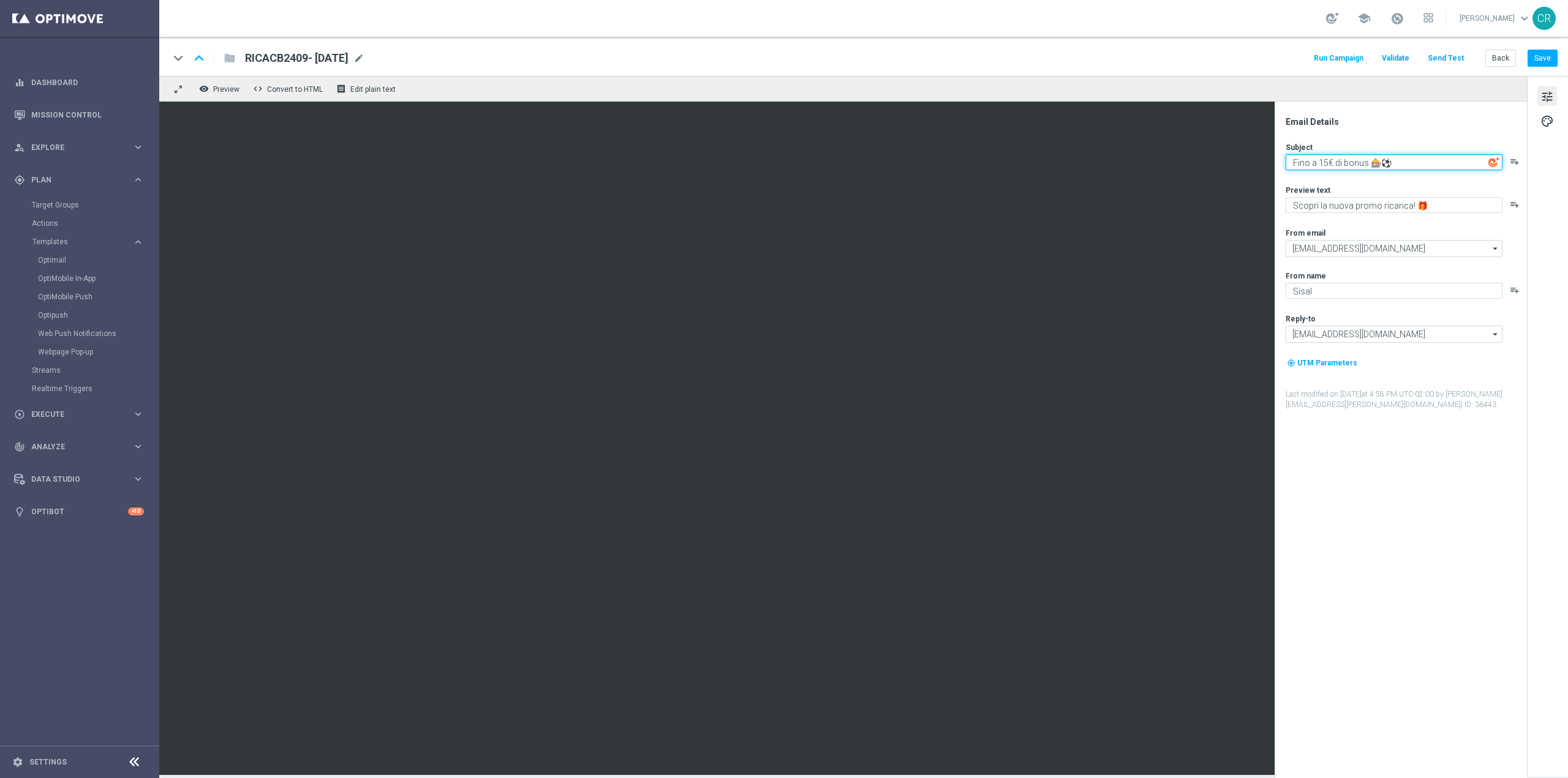
click at [1417, 163] on textarea "Fino a 15€ di bonus 🎰⚽" at bounding box center [1394, 162] width 217 height 16
type textarea "Fino a 15€ di bonus 🍀🎰⚽🌟"
click at [1535, 63] on button "Save" at bounding box center [1543, 58] width 30 height 17
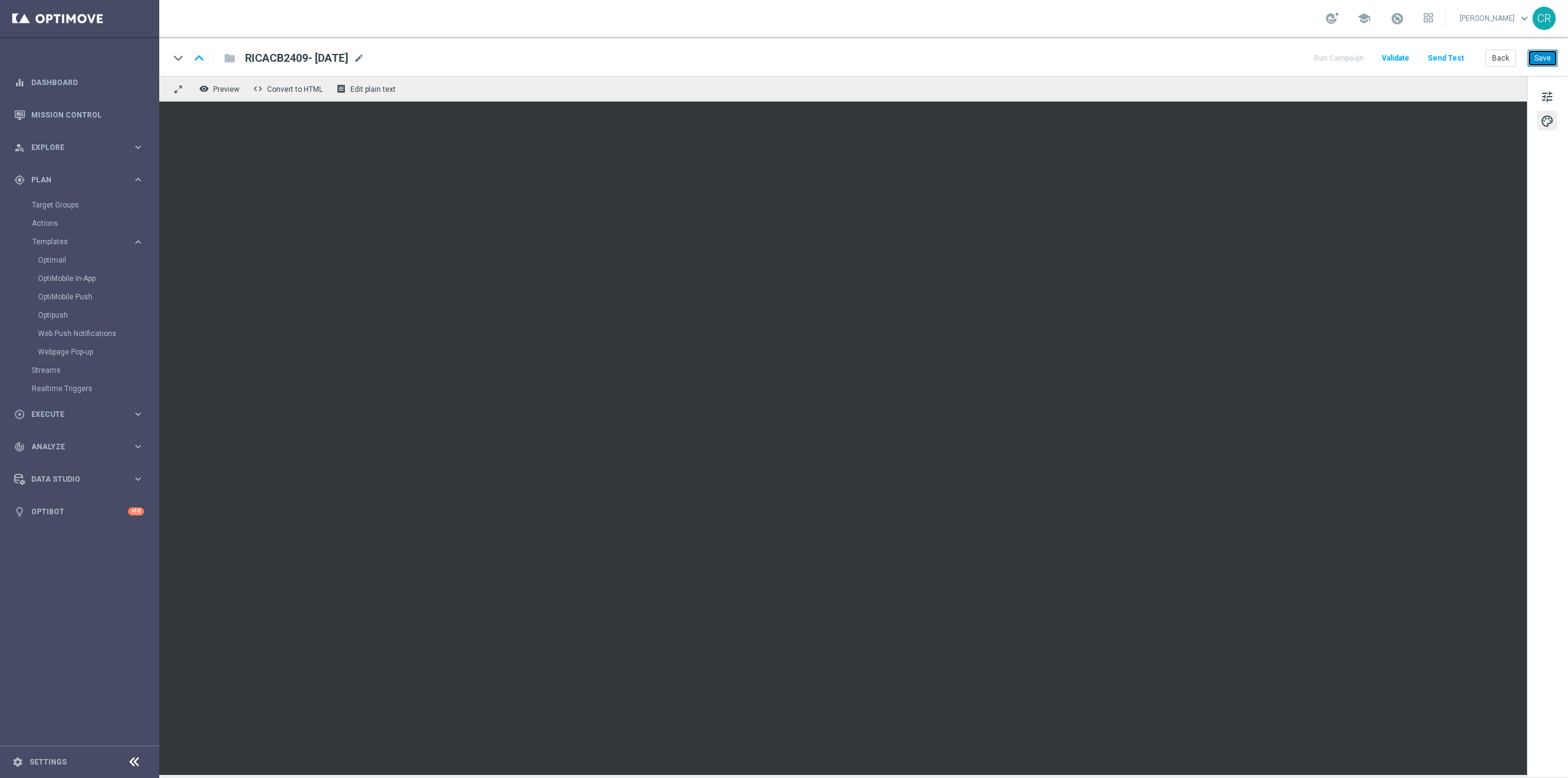
click at [1542, 53] on button "Save" at bounding box center [1543, 58] width 30 height 17
click at [1546, 55] on button "Save" at bounding box center [1543, 58] width 30 height 17
click at [1551, 96] on span "tune" at bounding box center [1547, 97] width 13 height 16
click at [1537, 54] on button "Save" at bounding box center [1543, 58] width 30 height 17
click at [1552, 57] on button "Save" at bounding box center [1543, 58] width 30 height 17
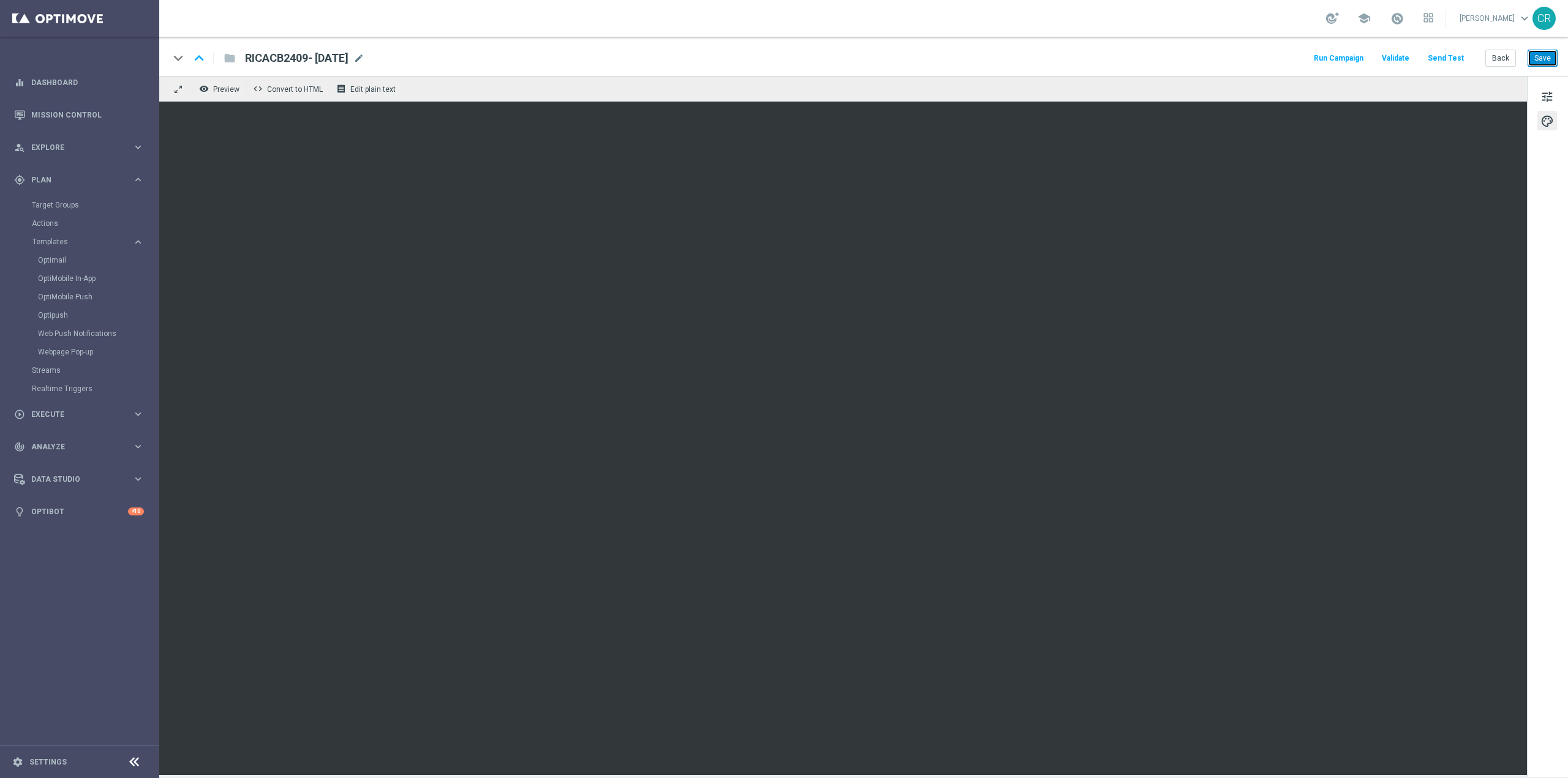
click at [1544, 61] on button "Save" at bounding box center [1543, 58] width 30 height 17
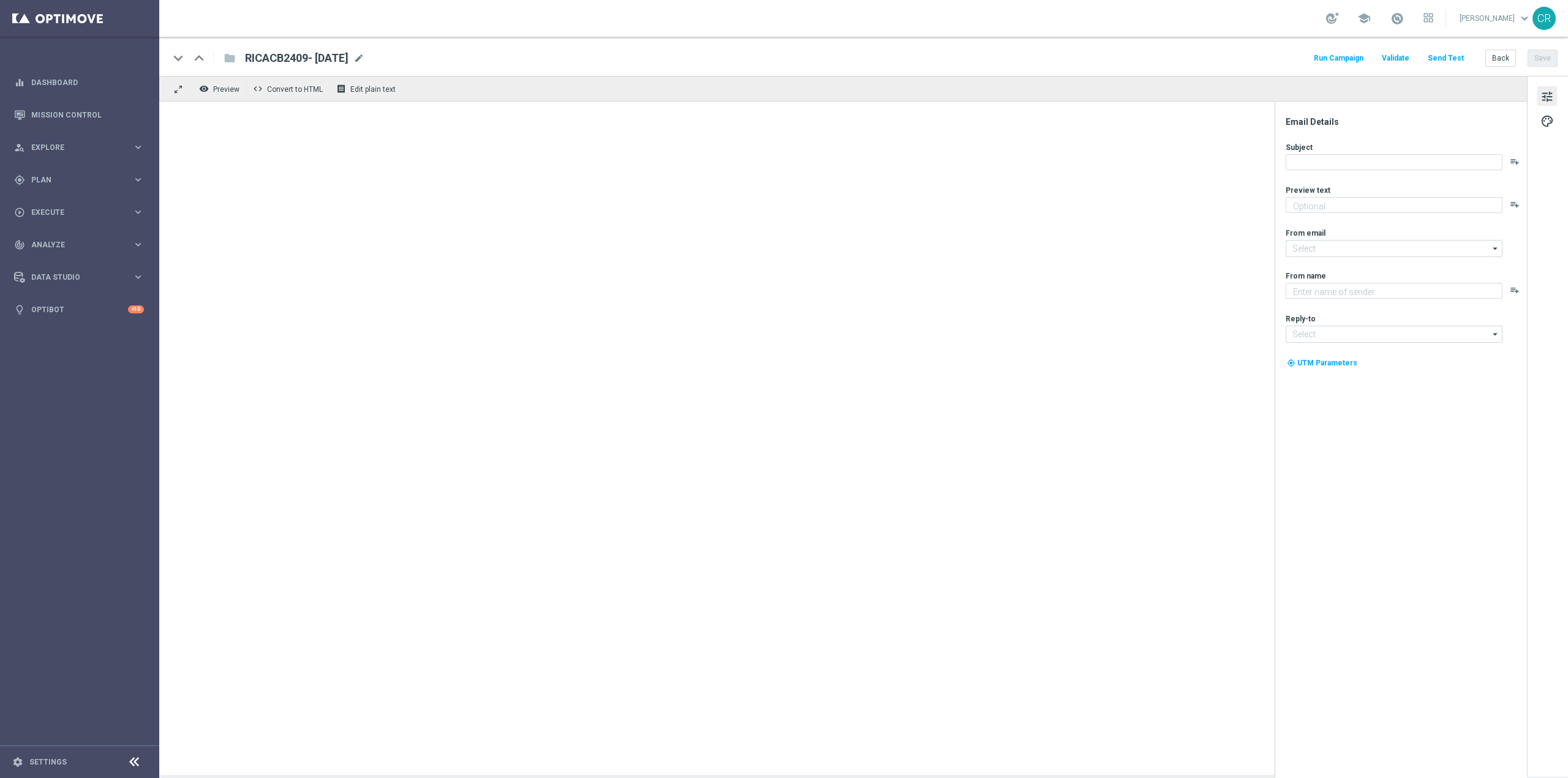
type textarea "Scopri la nuova promo ricarica! 🎁"
type input "[EMAIL_ADDRESS][DOMAIN_NAME]"
type textarea "Sisal"
type input "[EMAIL_ADDRESS][DOMAIN_NAME]"
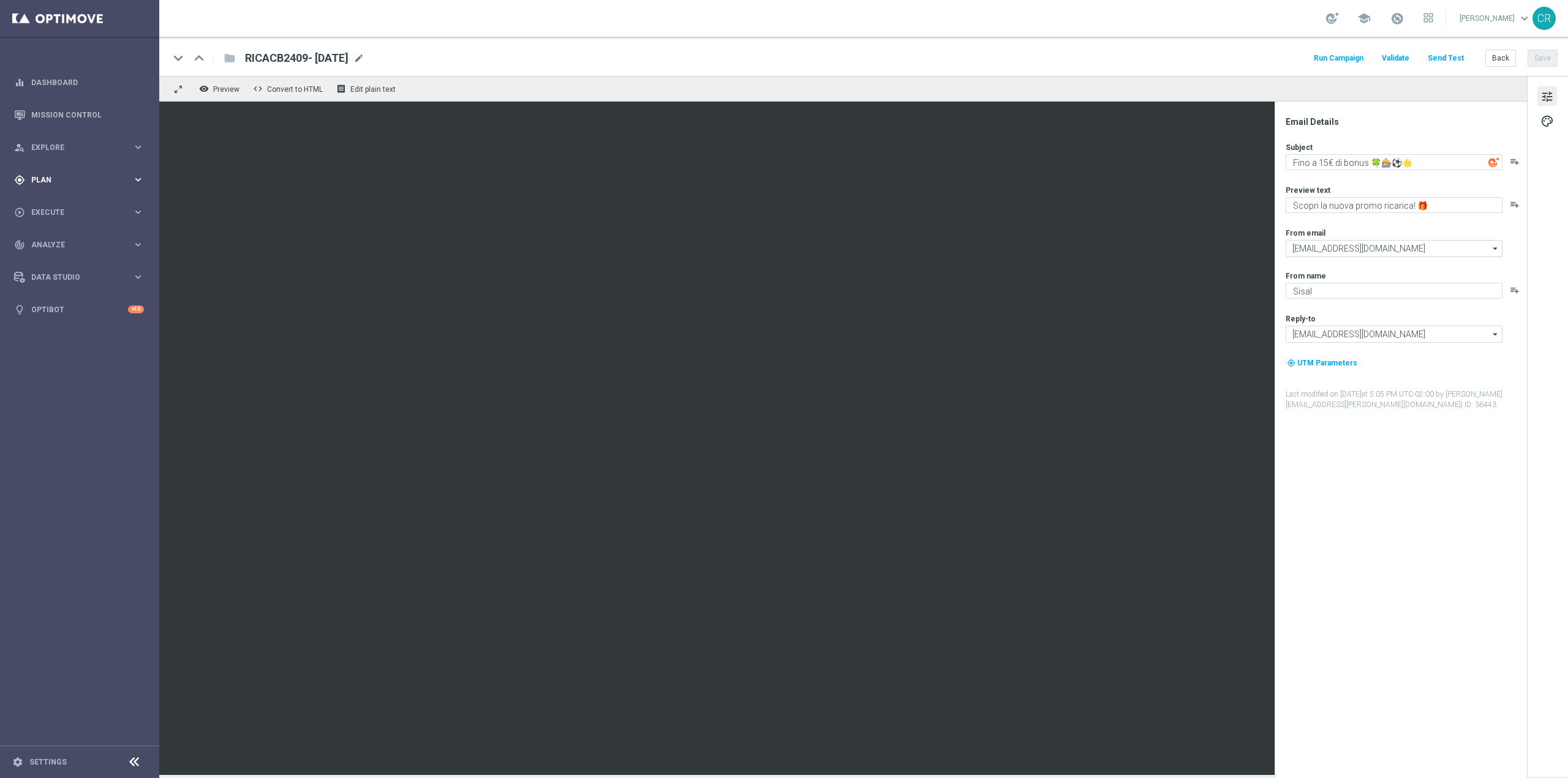
click at [102, 177] on span "Plan" at bounding box center [81, 180] width 101 height 7
click at [85, 236] on accordion "Templates keyboard_arrow_right Optimail OptiMobile In-App OptiMobile Push Optip…" at bounding box center [94, 242] width 126 height 18
click at [87, 242] on span "Templates" at bounding box center [76, 242] width 87 height 7
click at [52, 260] on link "Optimail" at bounding box center [82, 261] width 89 height 10
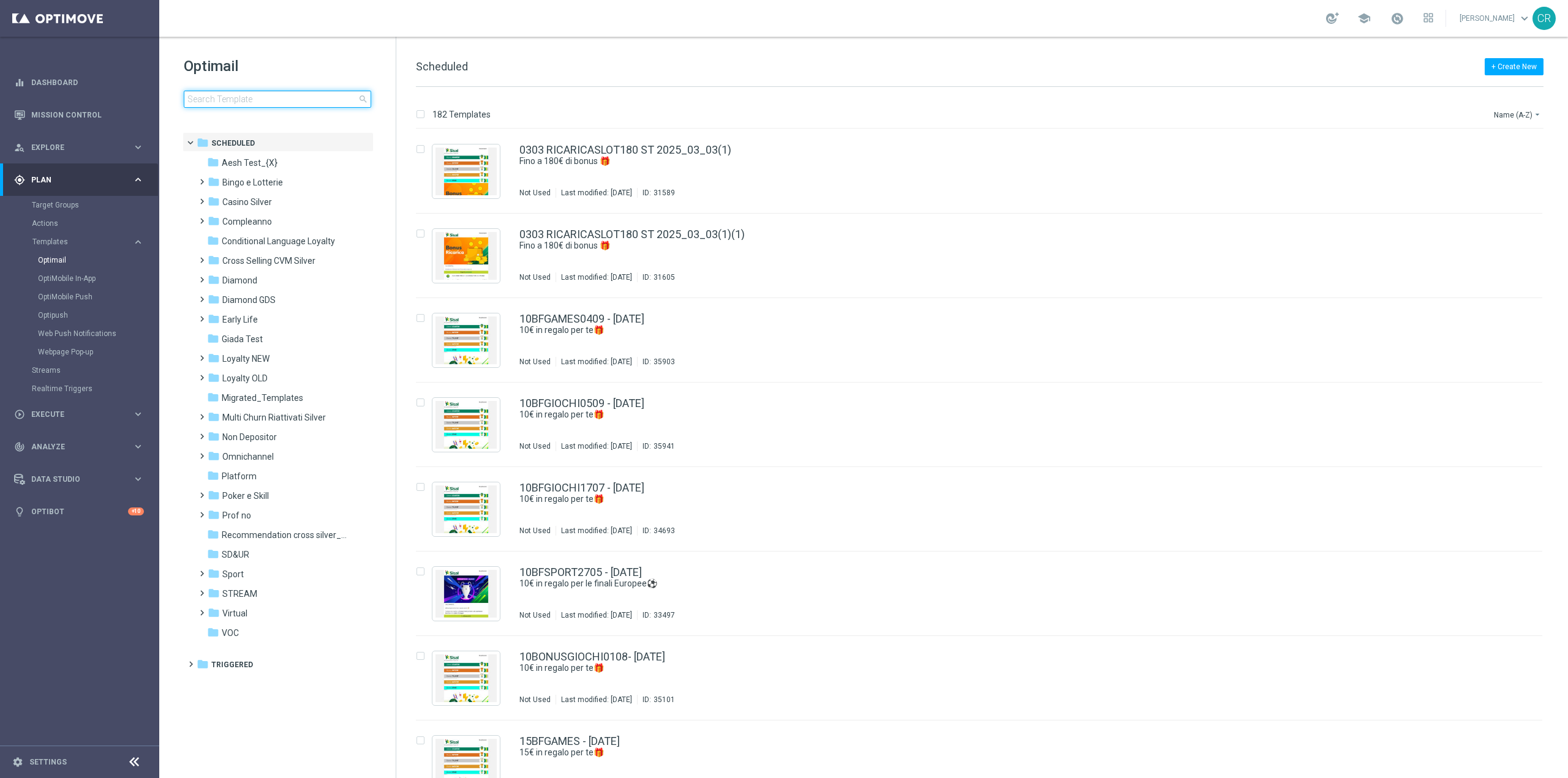
click at [284, 93] on input at bounding box center [277, 99] width 187 height 17
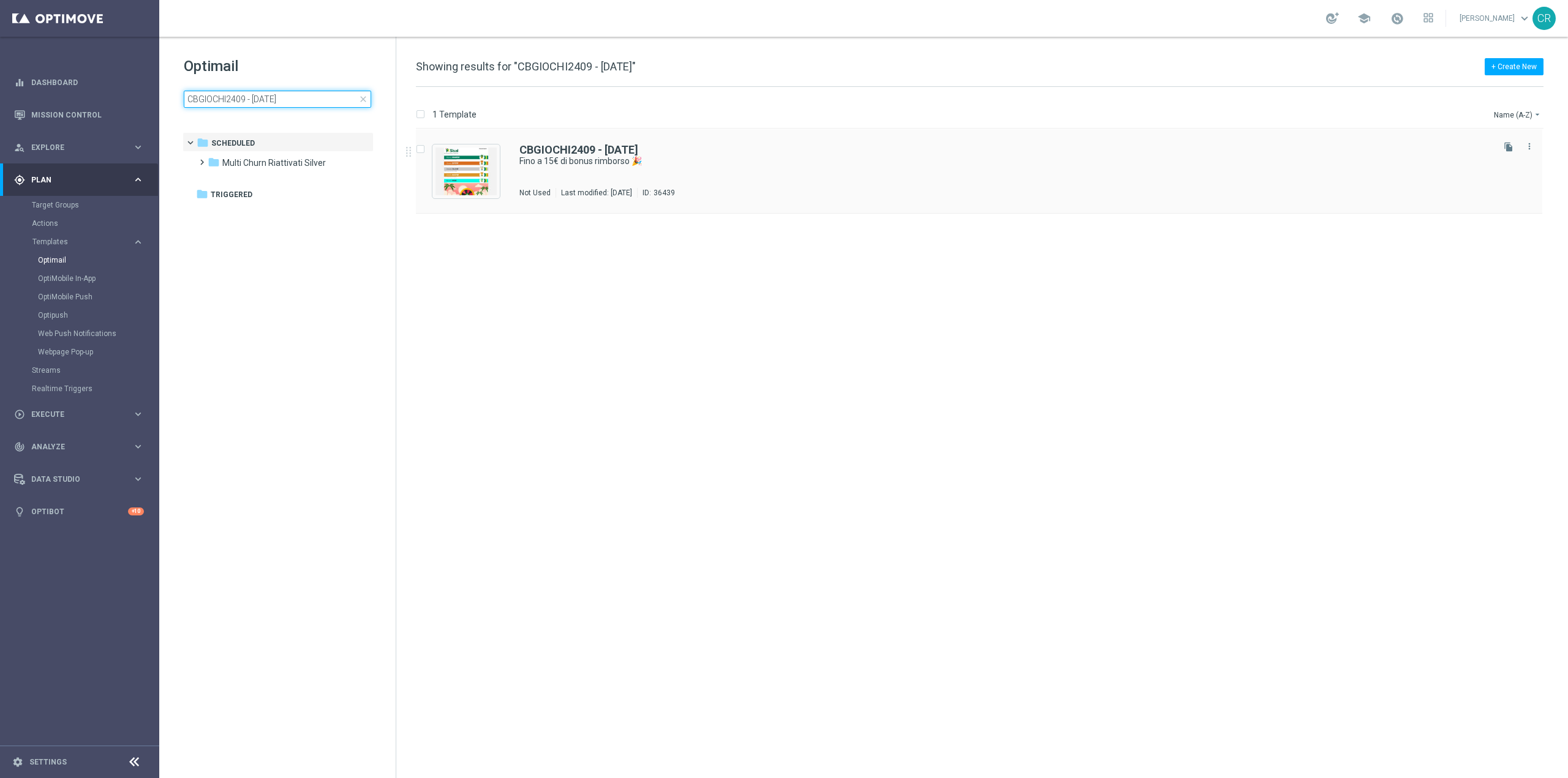
type input "CBGIOCHI2409 - [DATE]"
click at [826, 133] on div "CBGIOCHI2409 - [DATE] Fino a 15€ di bonus rimborso 🎉 Not Used Last modified: [D…" at bounding box center [979, 171] width 1126 height 84
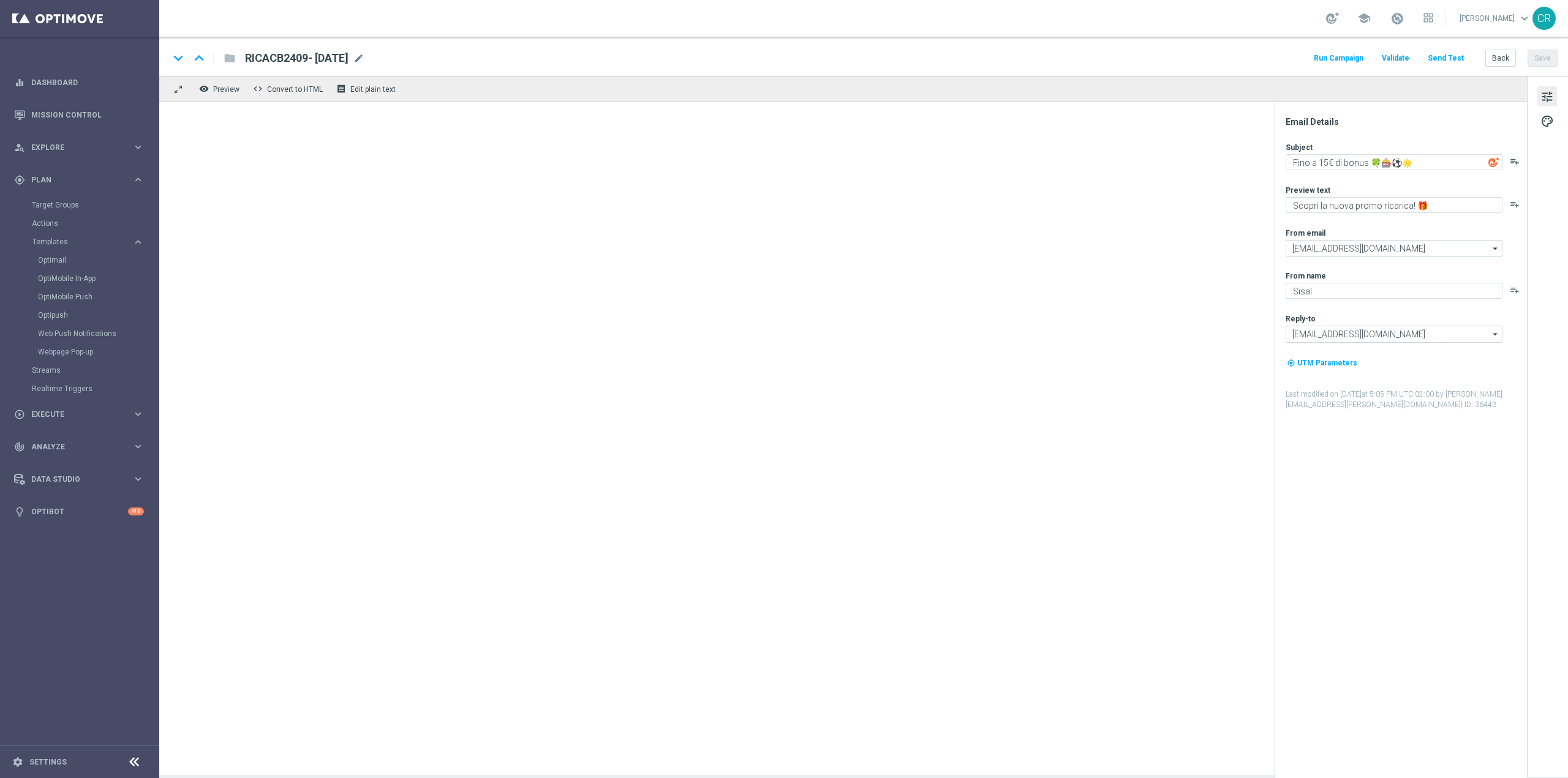
type textarea "Fino a 15€ di bonus rimborso 🎉"
type textarea "Curioso di saperne di più?"
